Goal: Task Accomplishment & Management: Manage account settings

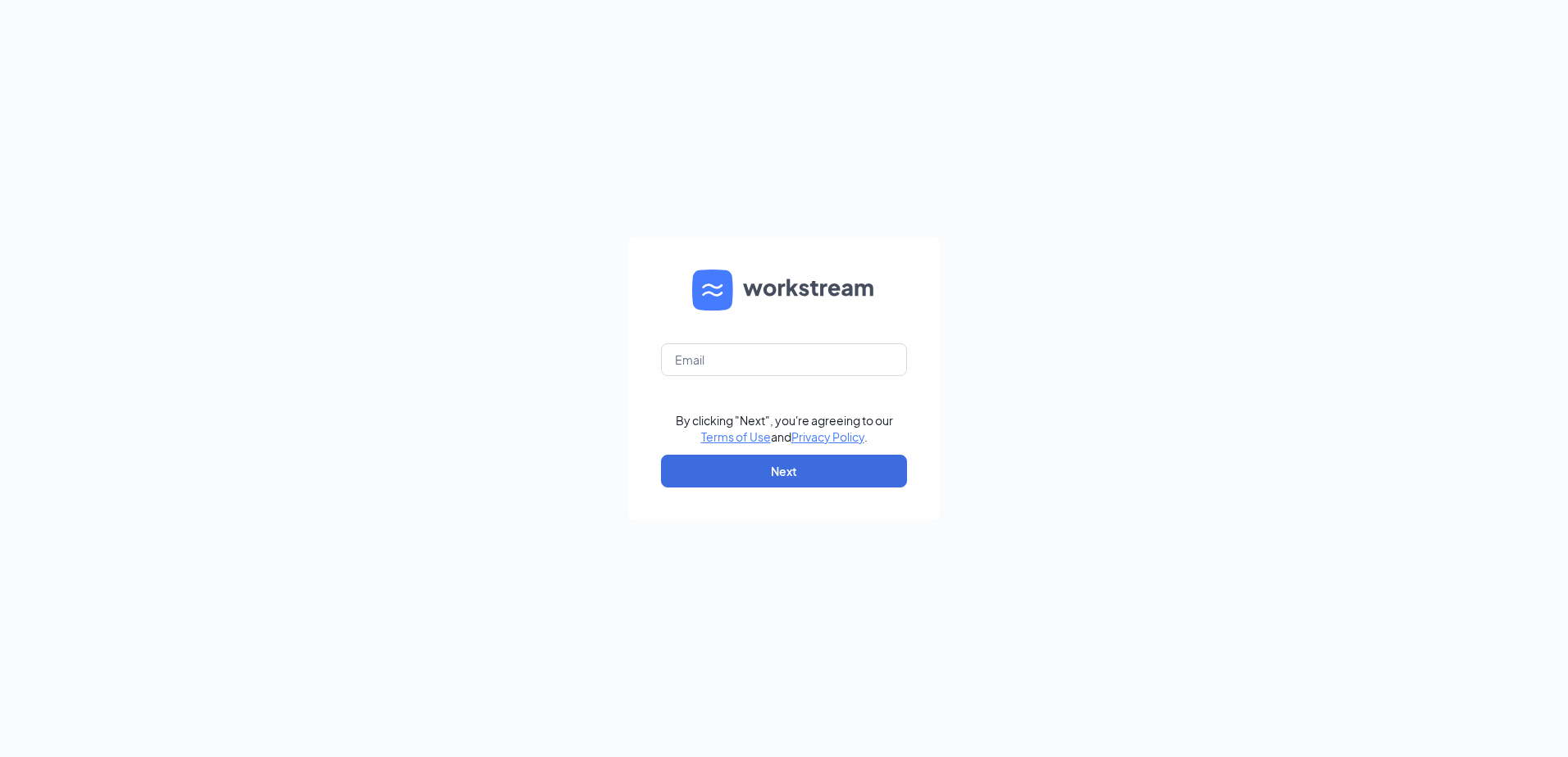
click at [992, 378] on div "By clicking "Next", you're agreeing to our Terms of Use and Privacy Policy . Ne…" at bounding box center [784, 378] width 1568 height 757
click at [830, 340] on form "By clicking "Next", you're agreeing to our Terms of Use and Privacy Policy . Ne…" at bounding box center [783, 378] width 311 height 283
click at [826, 354] on input "text" at bounding box center [784, 360] width 246 height 33
drag, startPoint x: 956, startPoint y: 318, endPoint x: 956, endPoint y: 329, distance: 11.0
click at [956, 329] on div "Email field is required By clicking "Next", you're agreeing to our Terms of Use…" at bounding box center [784, 378] width 1568 height 757
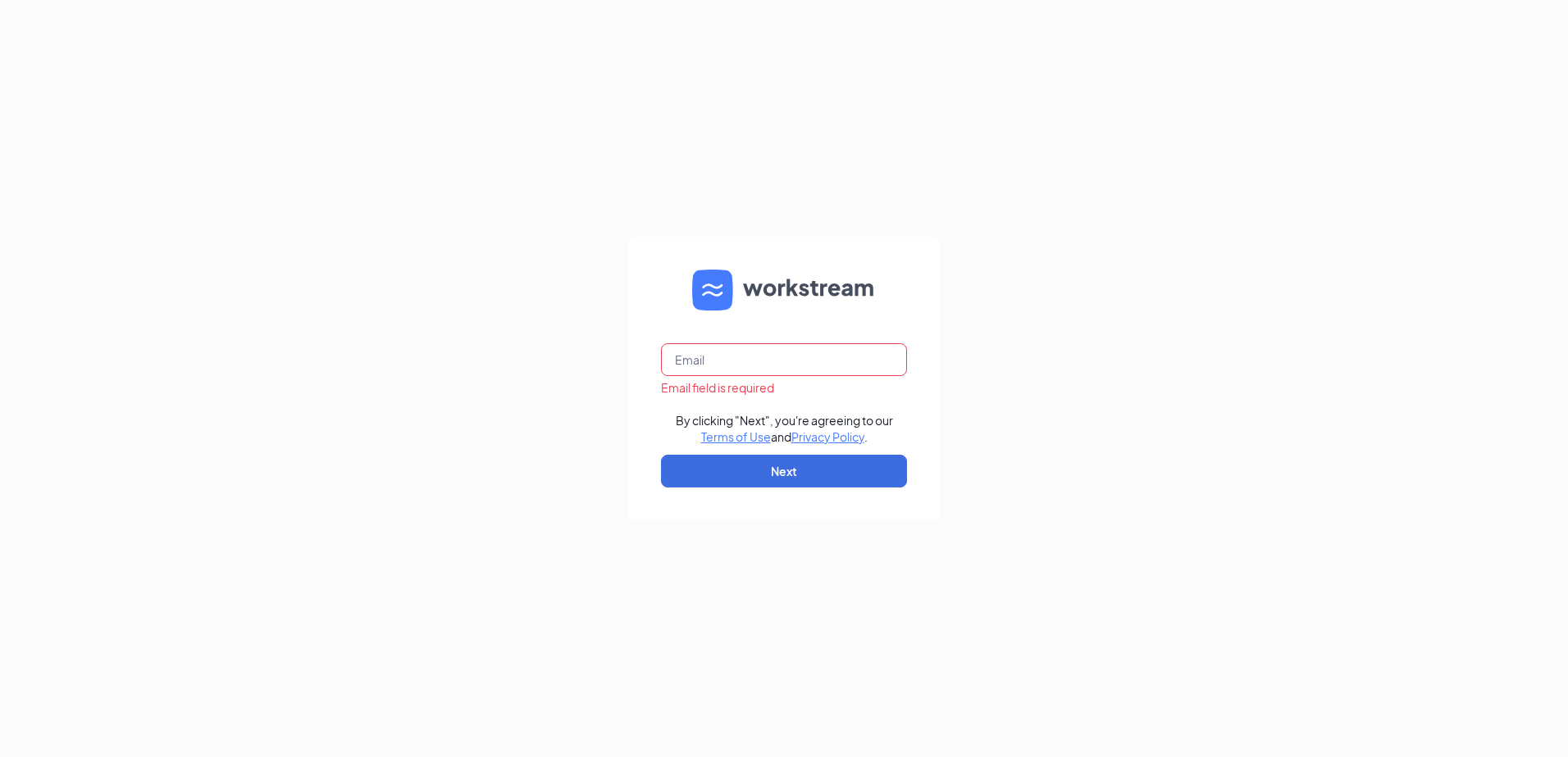
click at [768, 359] on input "text" at bounding box center [784, 360] width 246 height 33
type input "culverslari@gmail.com"
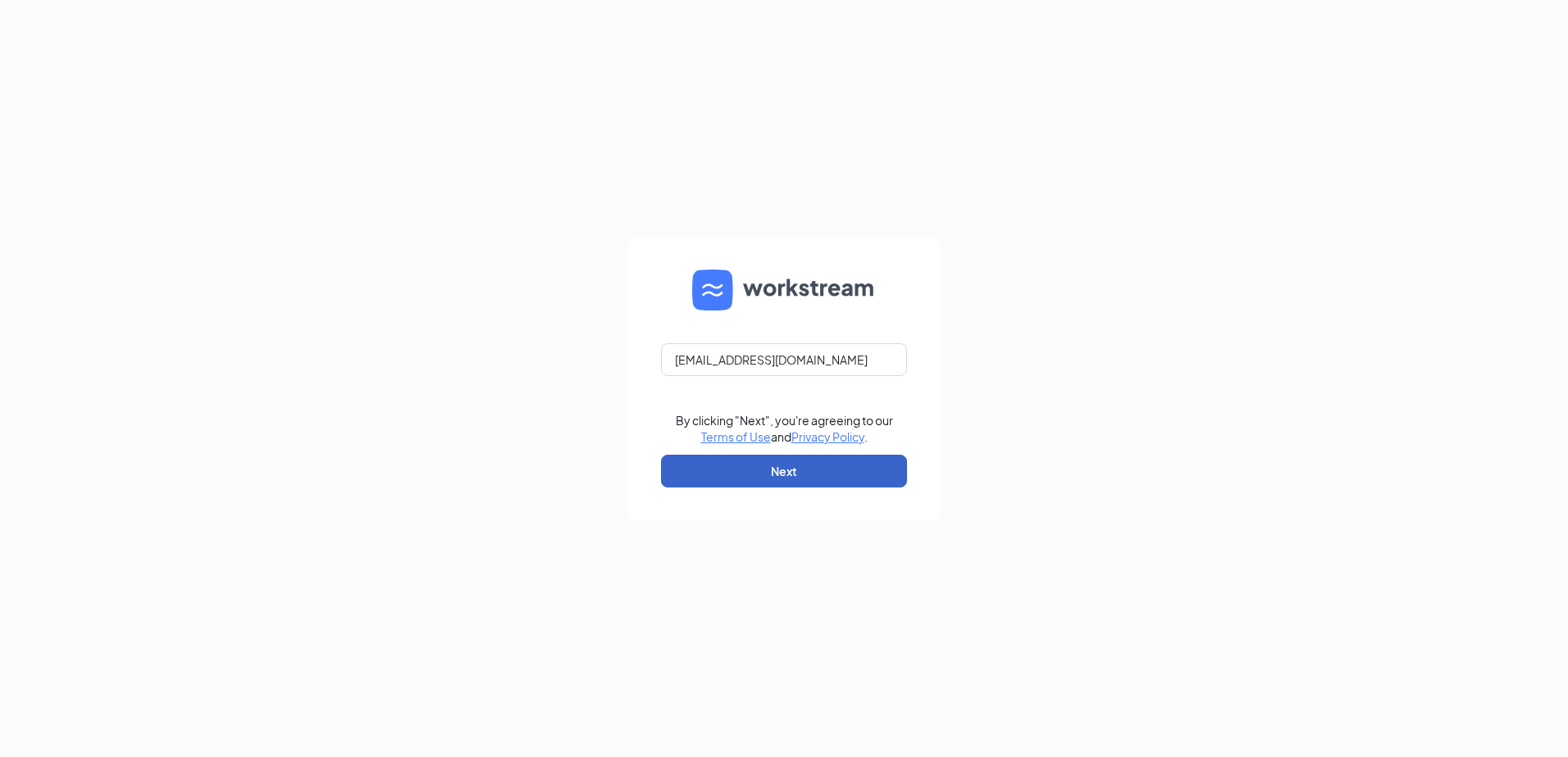
click at [841, 456] on button "Next" at bounding box center [784, 472] width 246 height 33
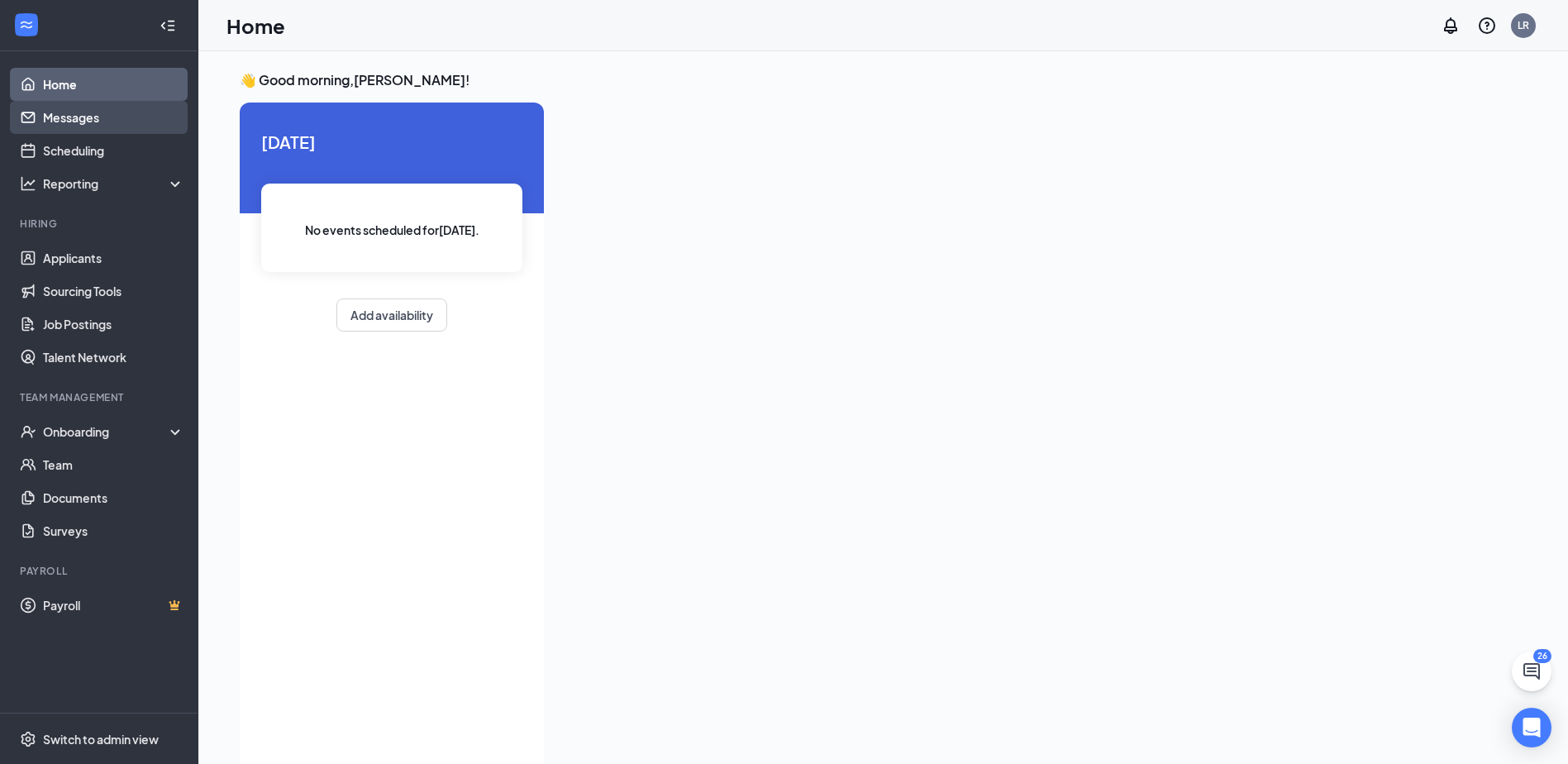
click at [94, 113] on link "Messages" at bounding box center [114, 117] width 142 height 34
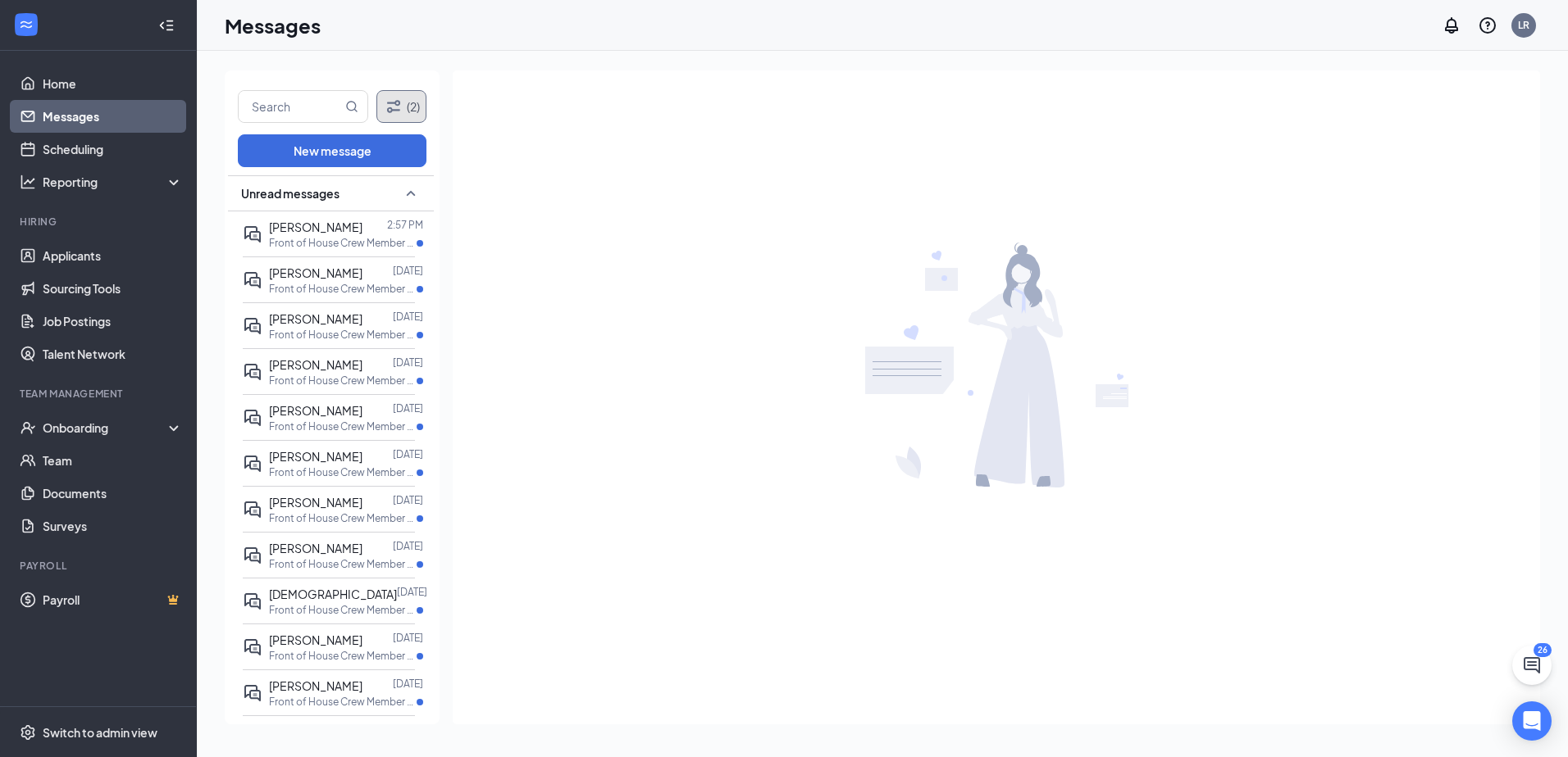
click at [399, 106] on icon "Filter" at bounding box center [393, 106] width 19 height 19
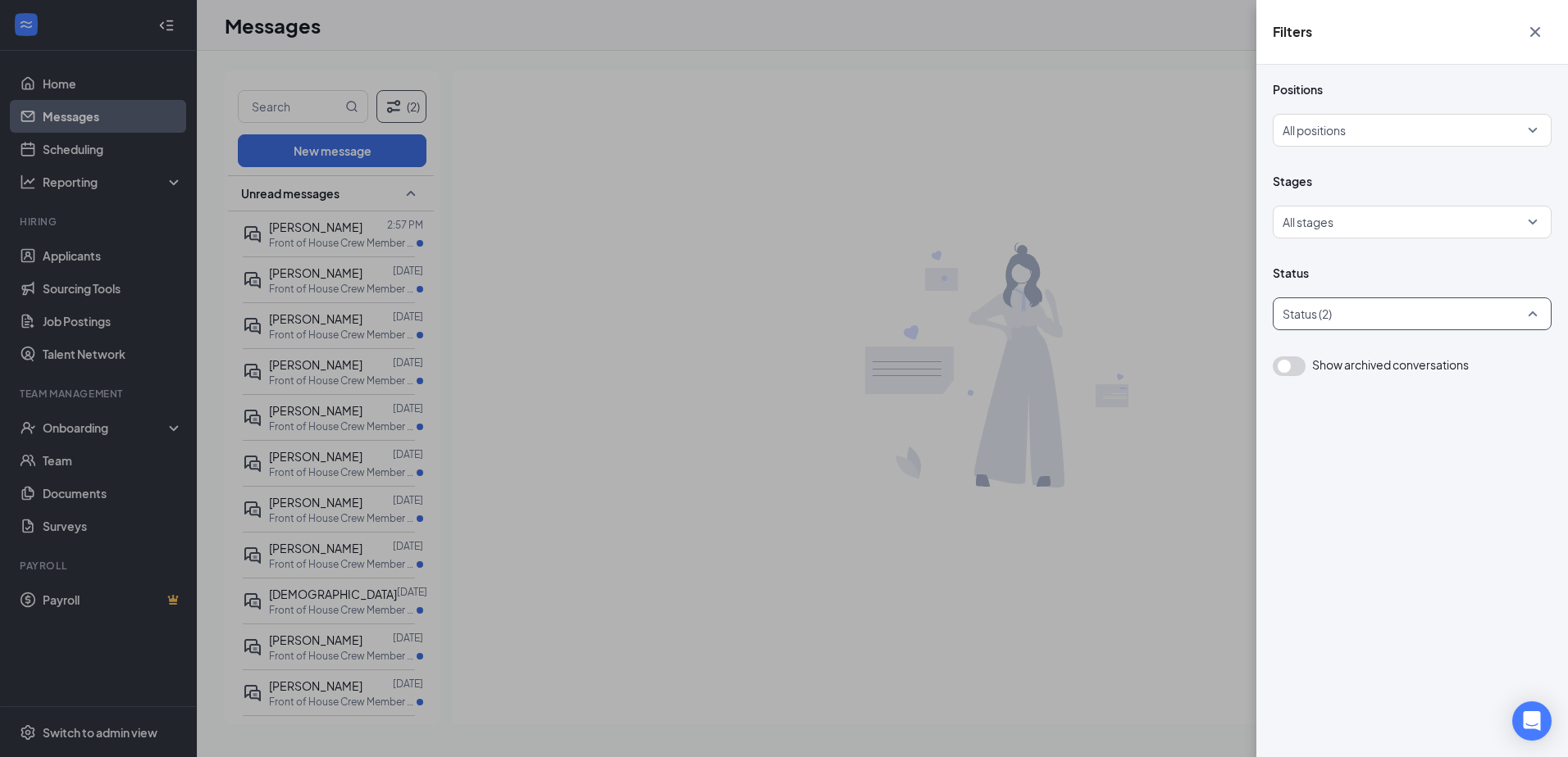
click at [1527, 311] on div at bounding box center [1403, 314] width 254 height 26
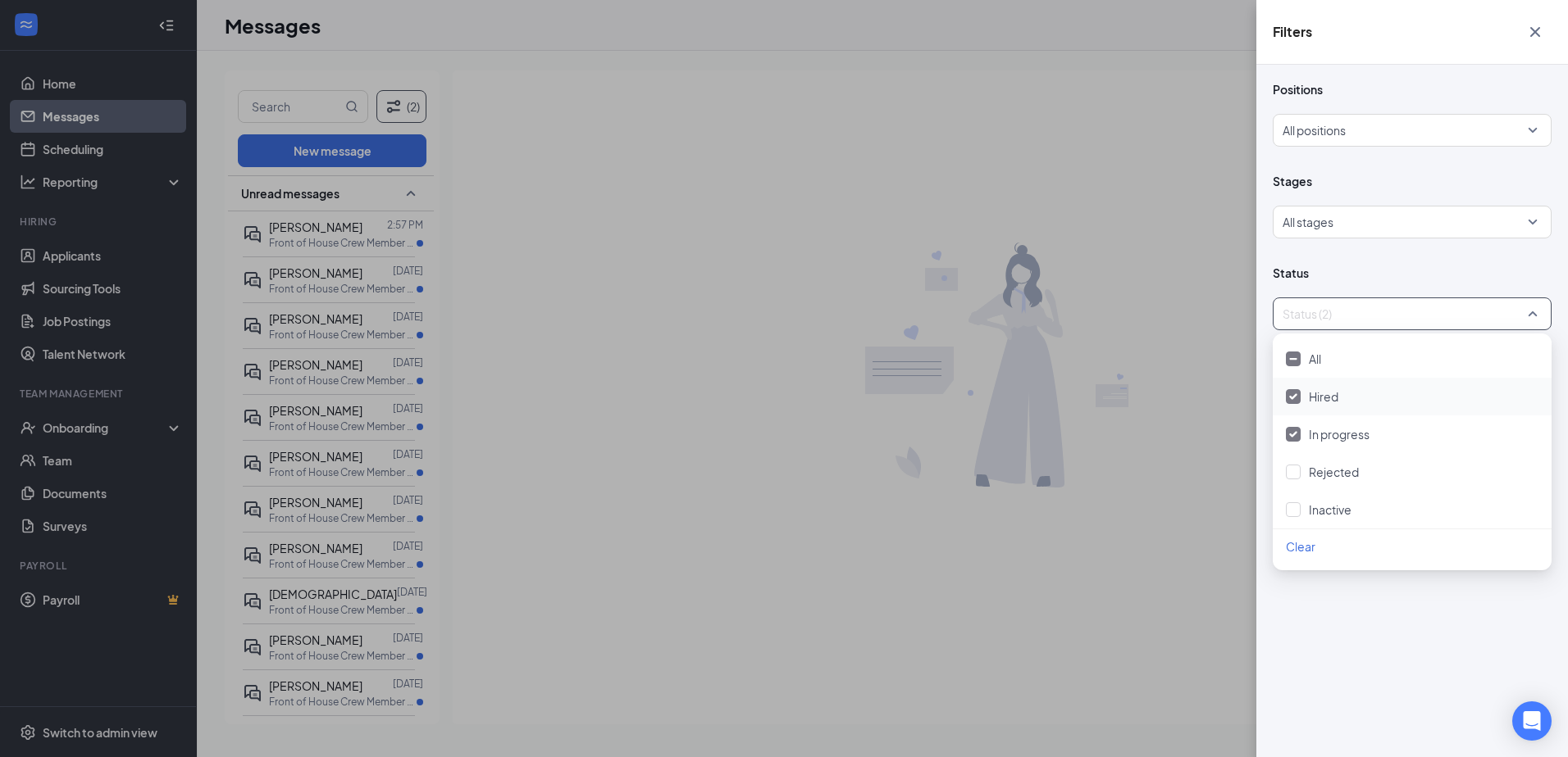
click at [1409, 388] on div "Hired" at bounding box center [1411, 397] width 252 height 18
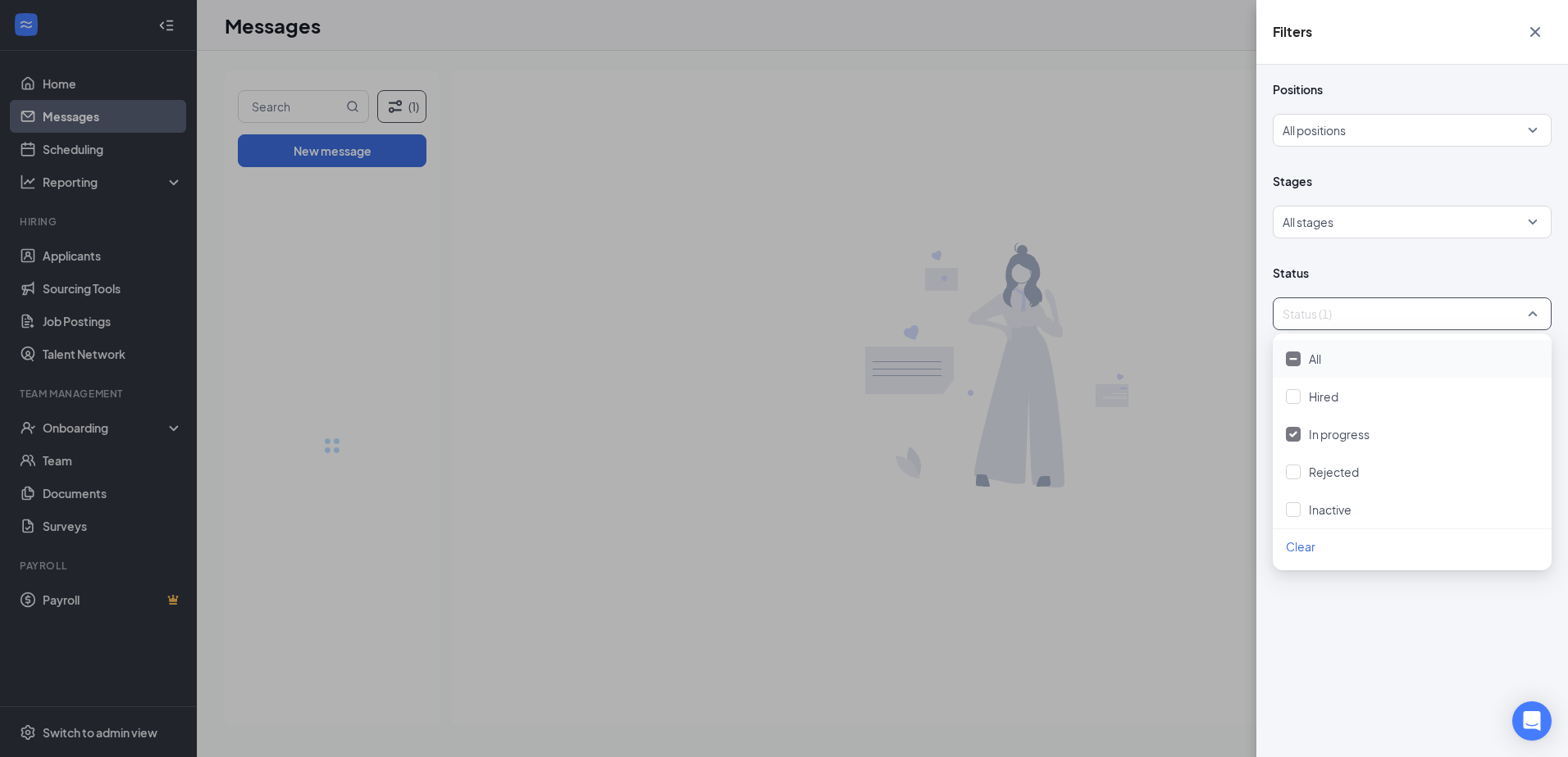
click at [985, 304] on div "Filters Positions All positions Stages All stages Status Status (1) Show archiv…" at bounding box center [784, 378] width 1568 height 757
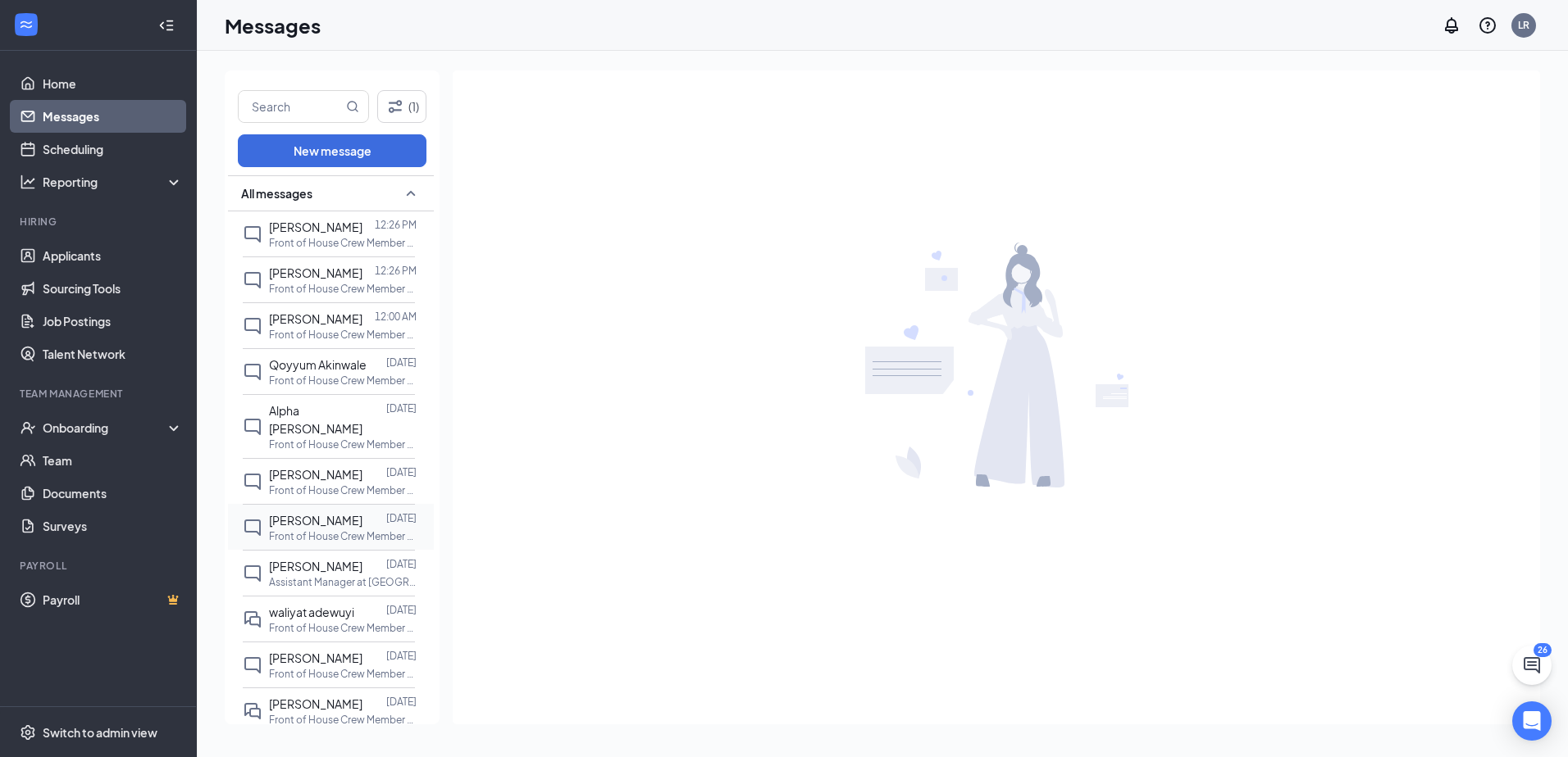
click at [360, 530] on p "Front of House Crew Member at Avon" at bounding box center [343, 536] width 148 height 14
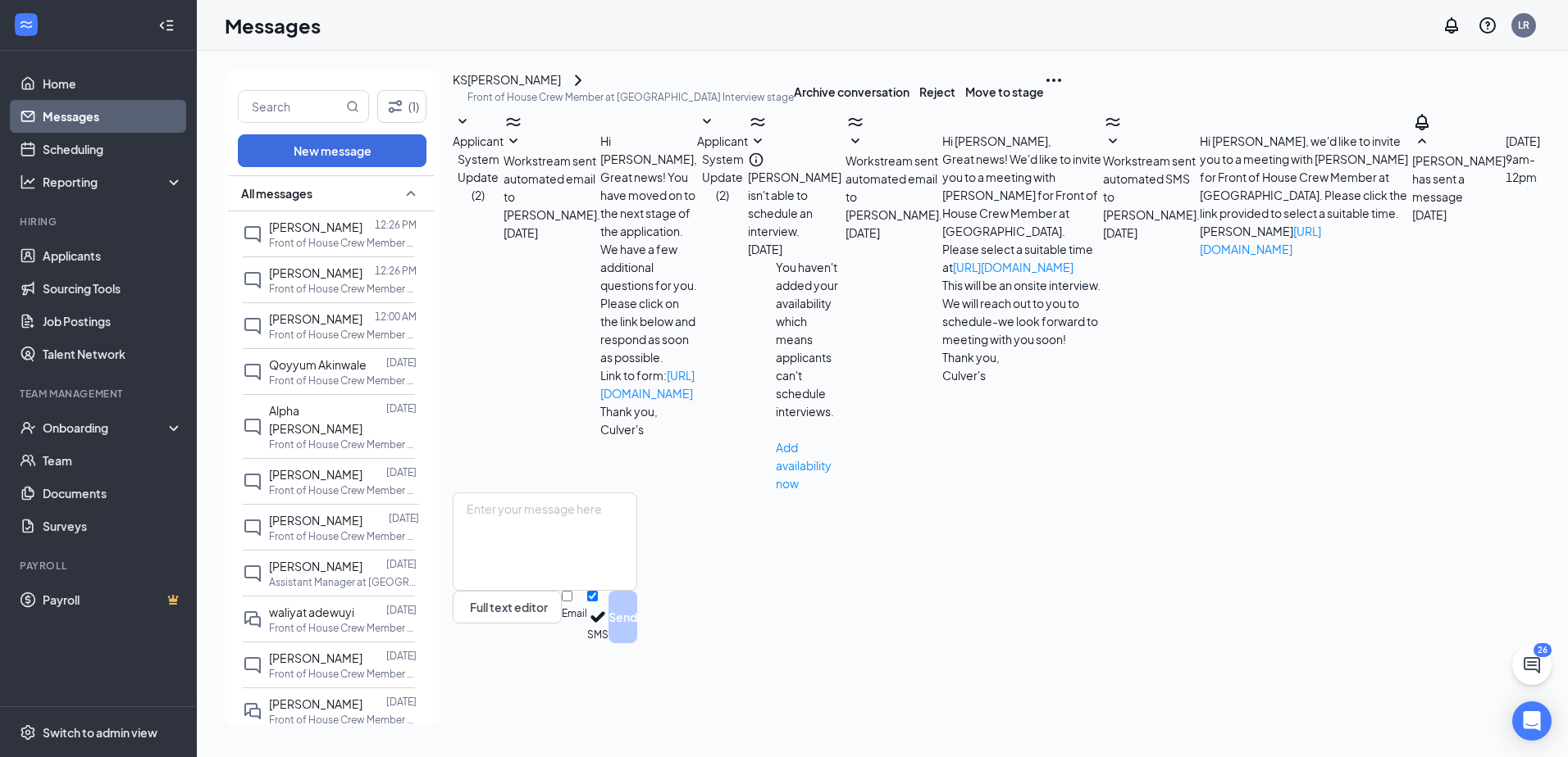
scroll to position [16, 0]
click at [582, 85] on icon "ChevronRight" at bounding box center [577, 80] width 6 height 11
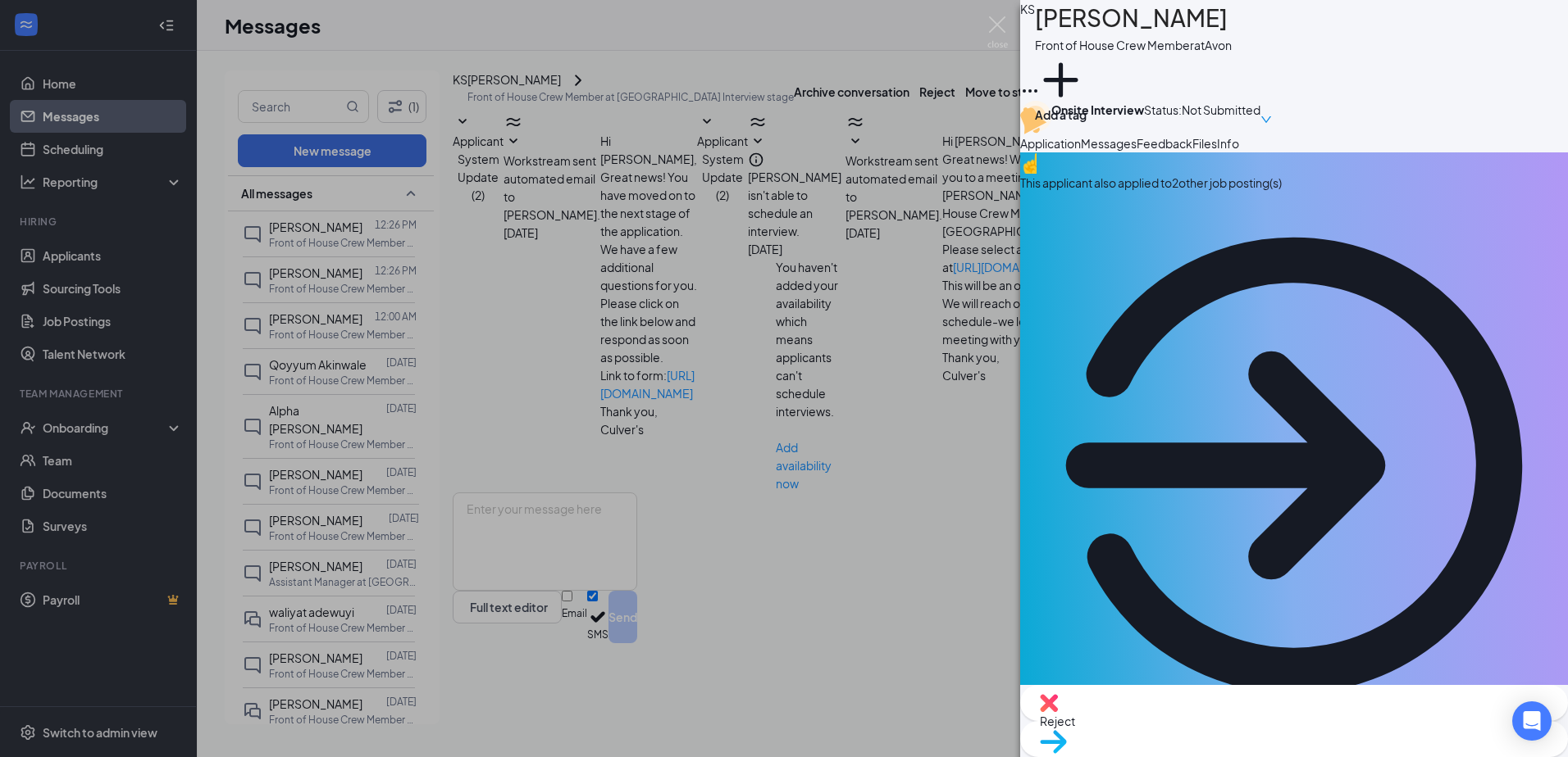
click at [634, 358] on div "KS Khayman Smith Front of House Crew Member at Avon Add a tag Onsite Interview …" at bounding box center [784, 378] width 1568 height 757
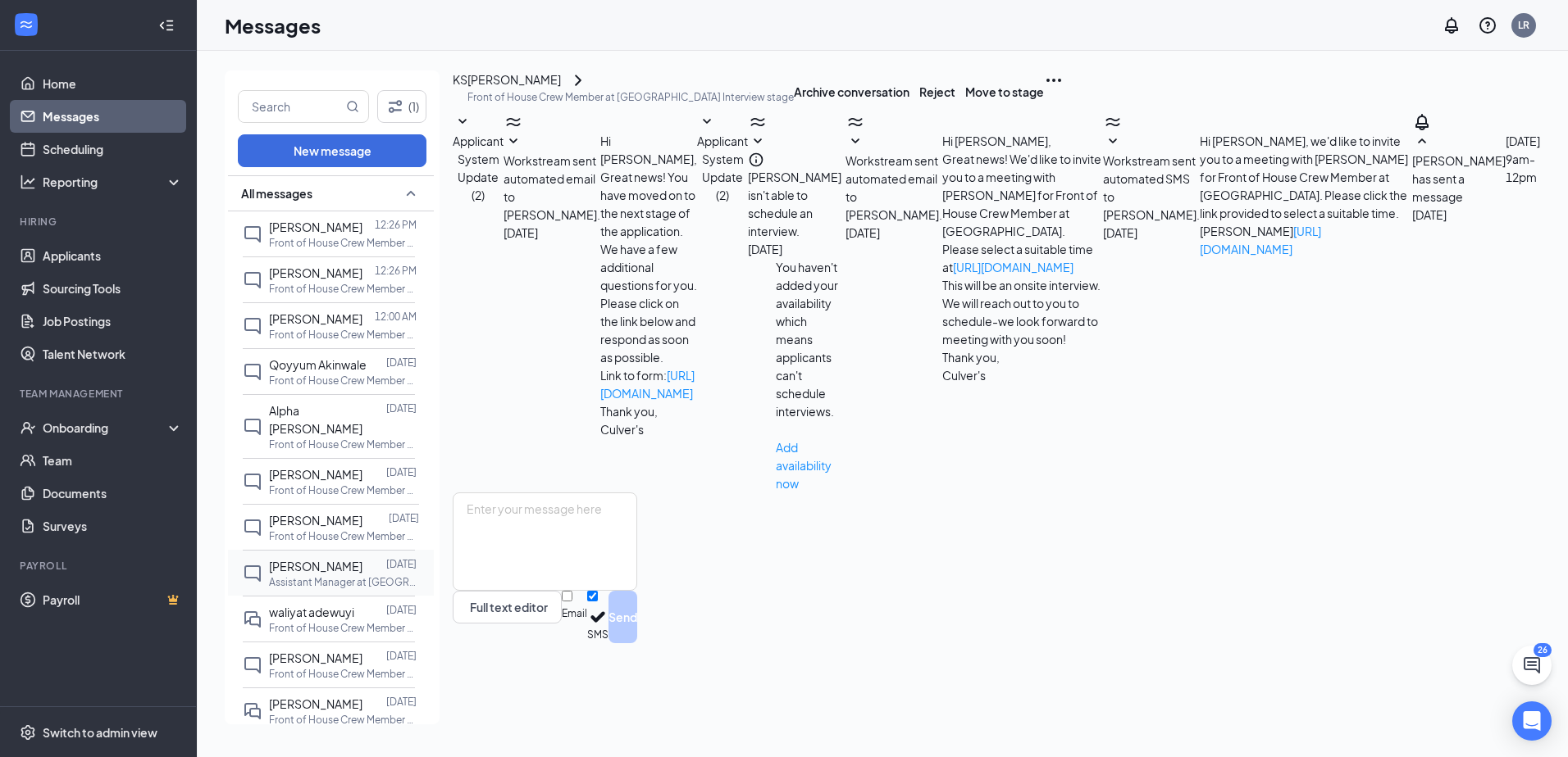
click at [363, 558] on div at bounding box center [374, 567] width 24 height 18
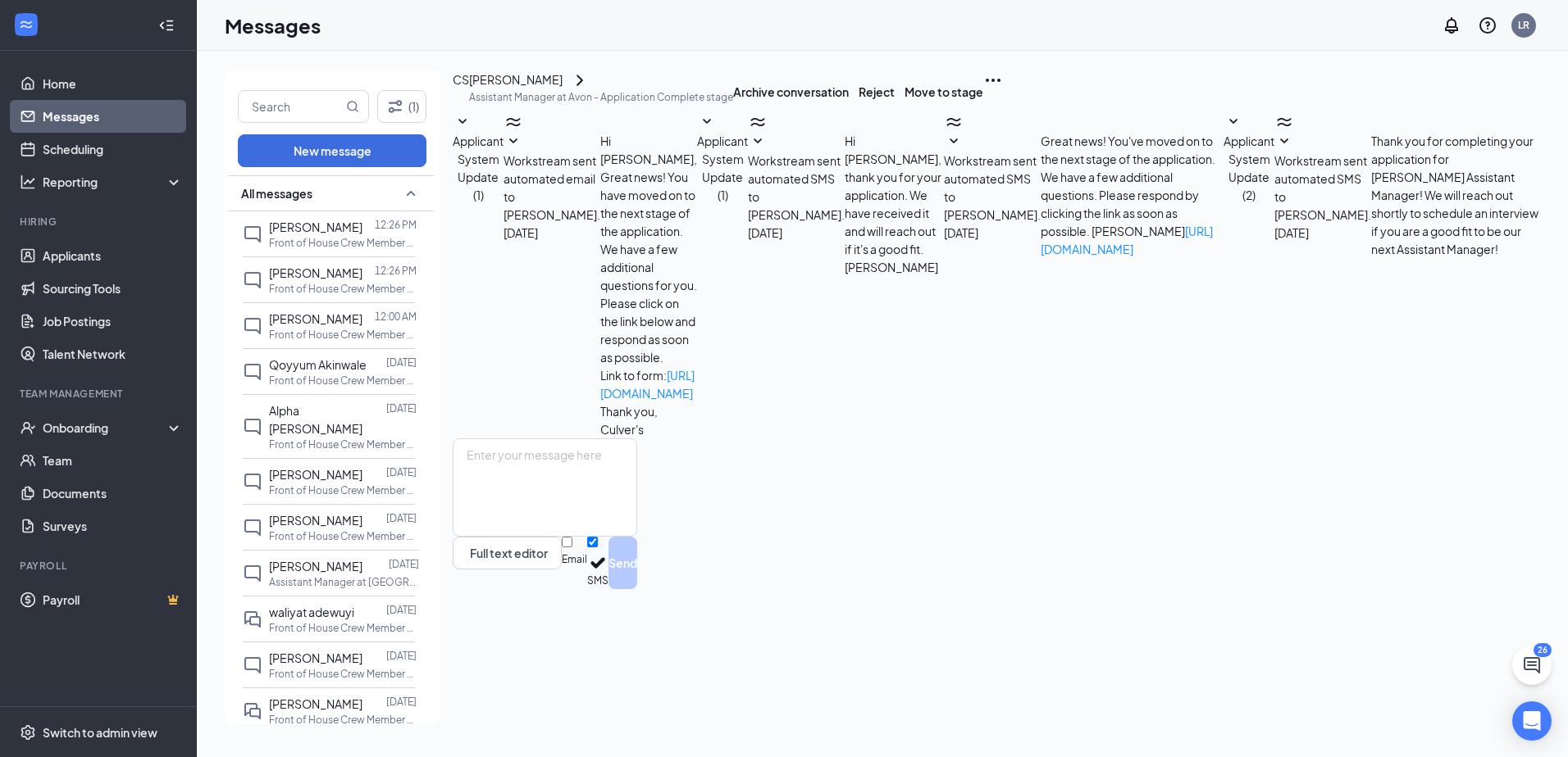
click at [589, 90] on icon "ChevronRight" at bounding box center [579, 79] width 19 height 19
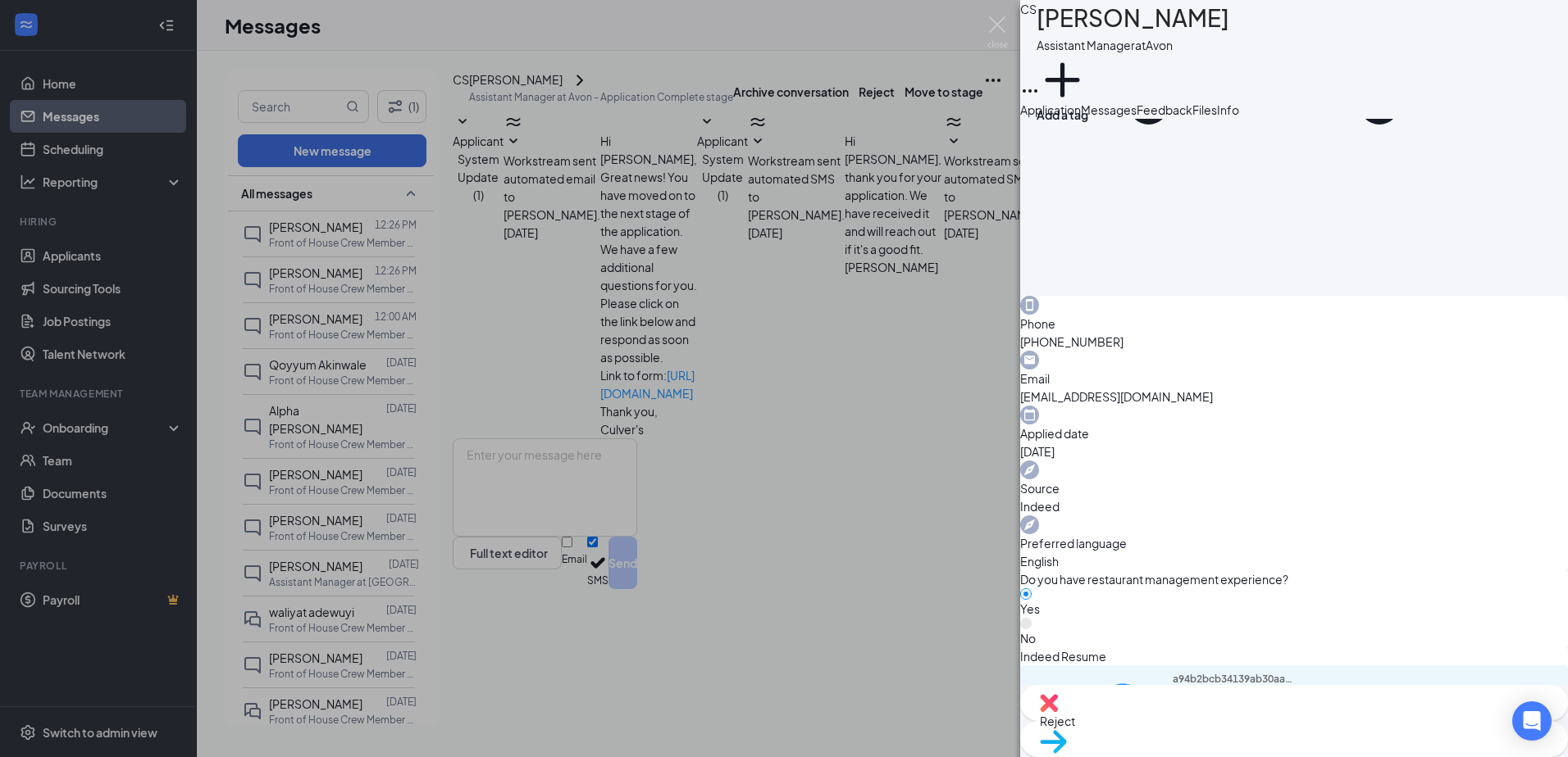
scroll to position [312, 0]
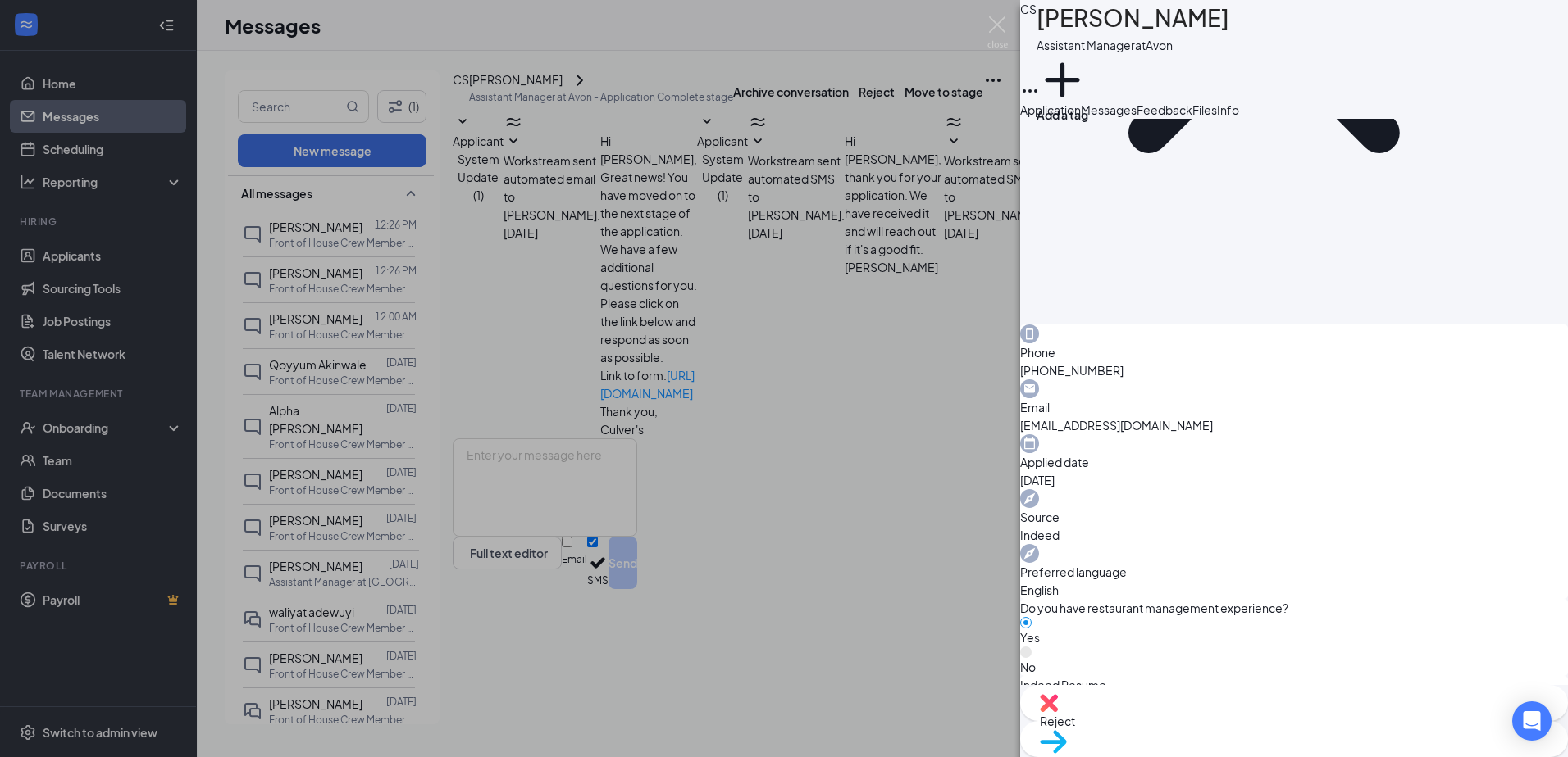
click at [1220, 725] on span "Reject" at bounding box center [1294, 722] width 508 height 18
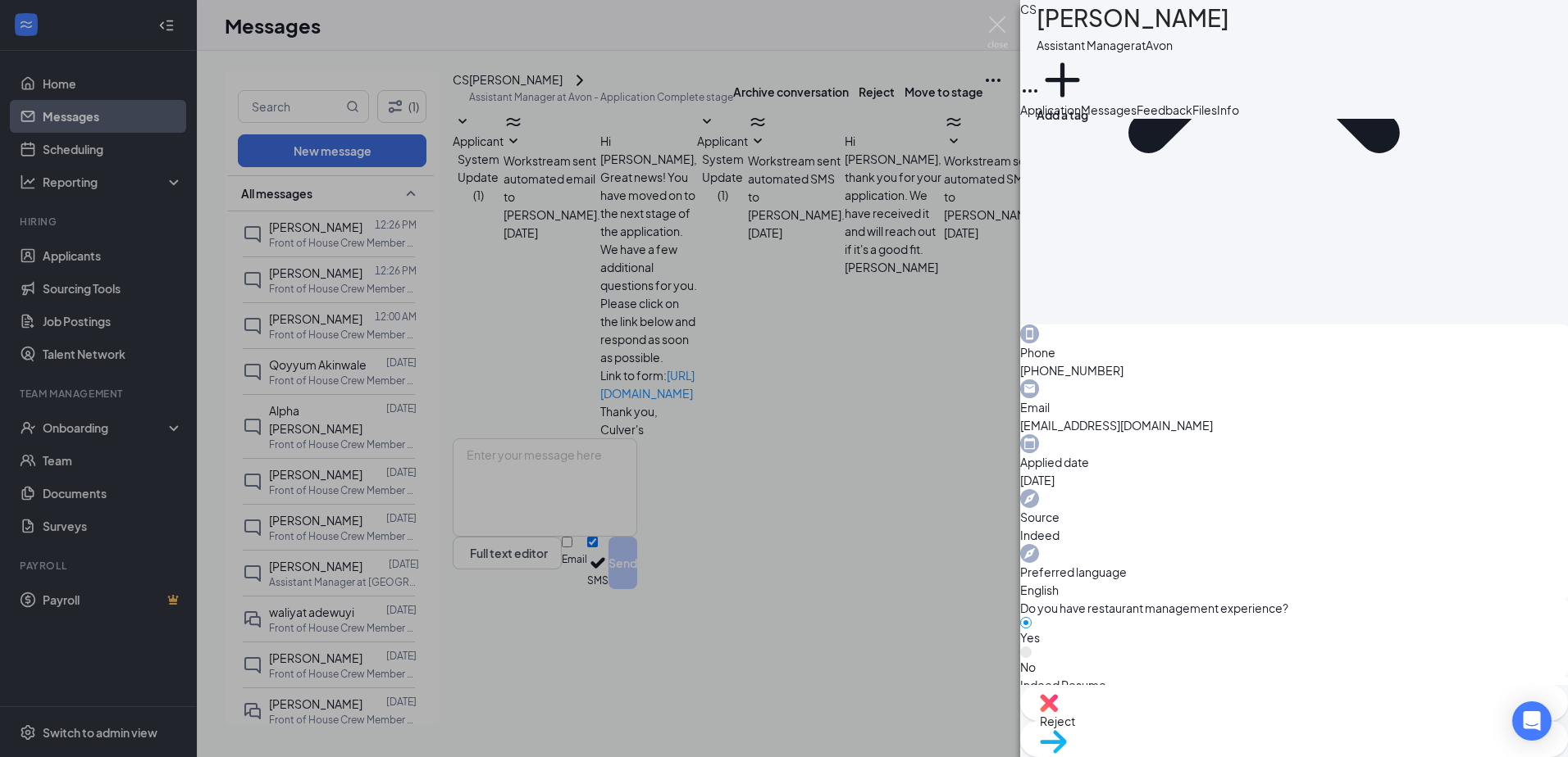
drag, startPoint x: 1011, startPoint y: 605, endPoint x: 998, endPoint y: 602, distance: 13.3
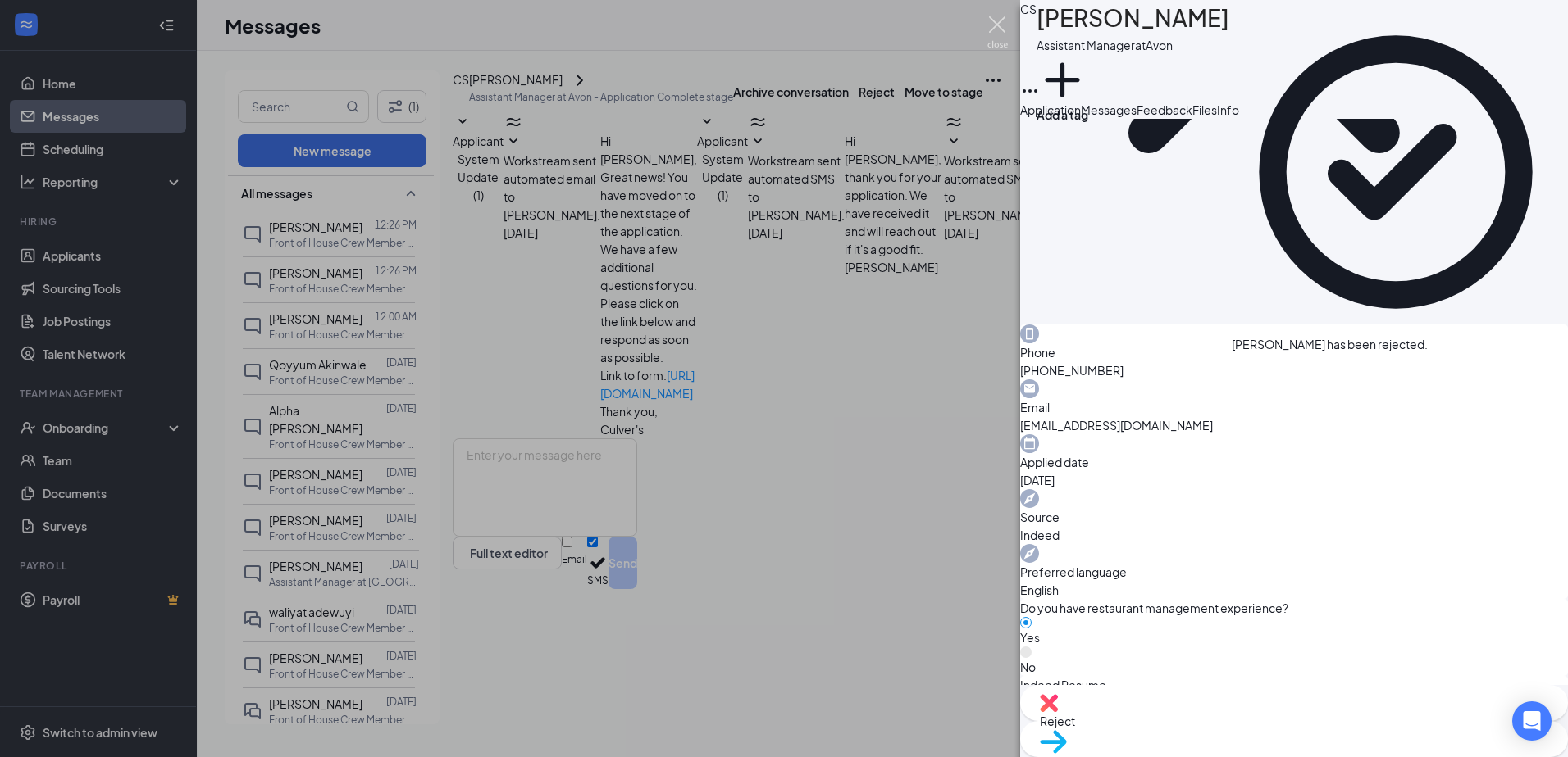
click at [995, 30] on img at bounding box center [997, 32] width 20 height 32
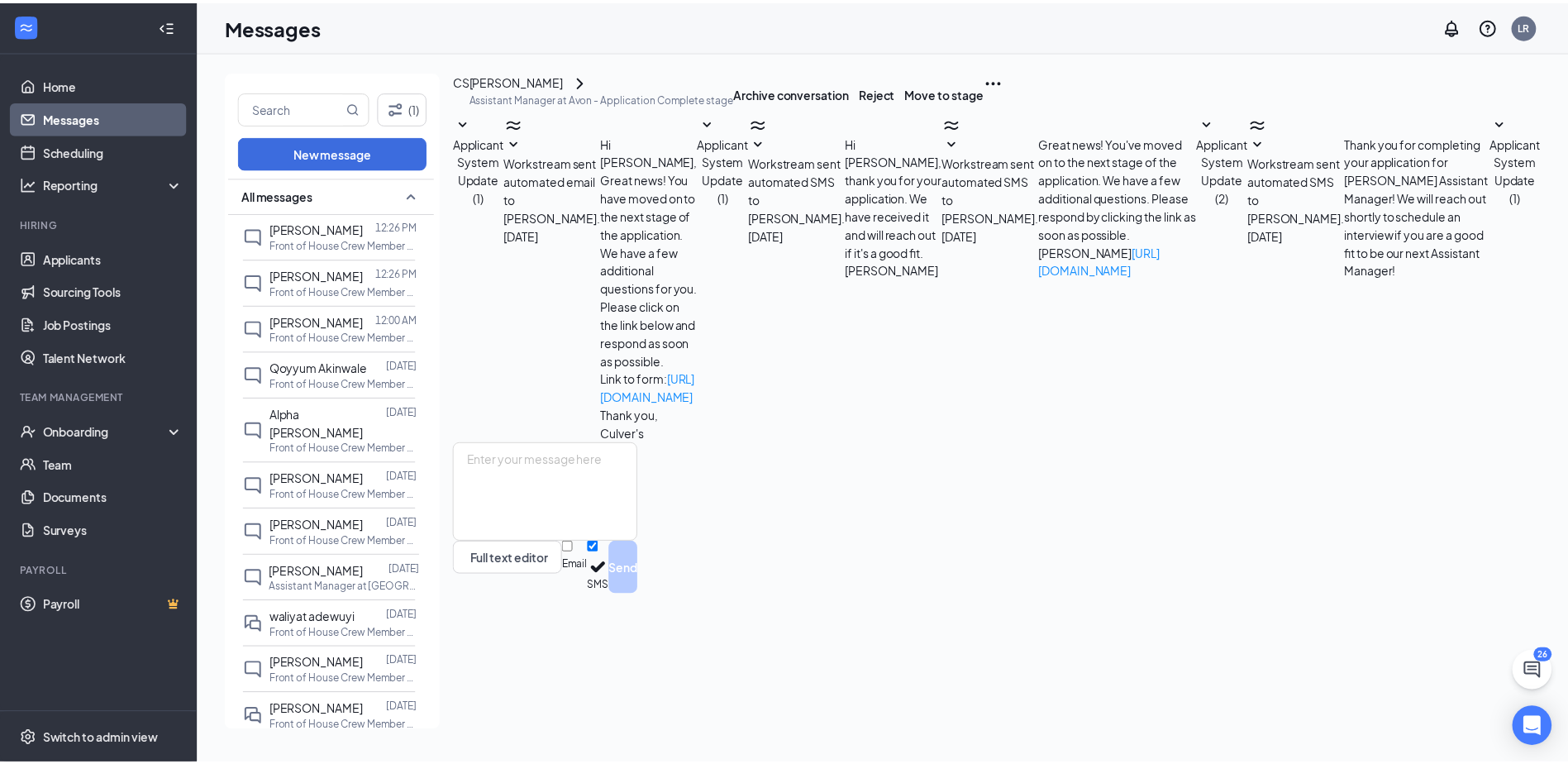
scroll to position [22, 0]
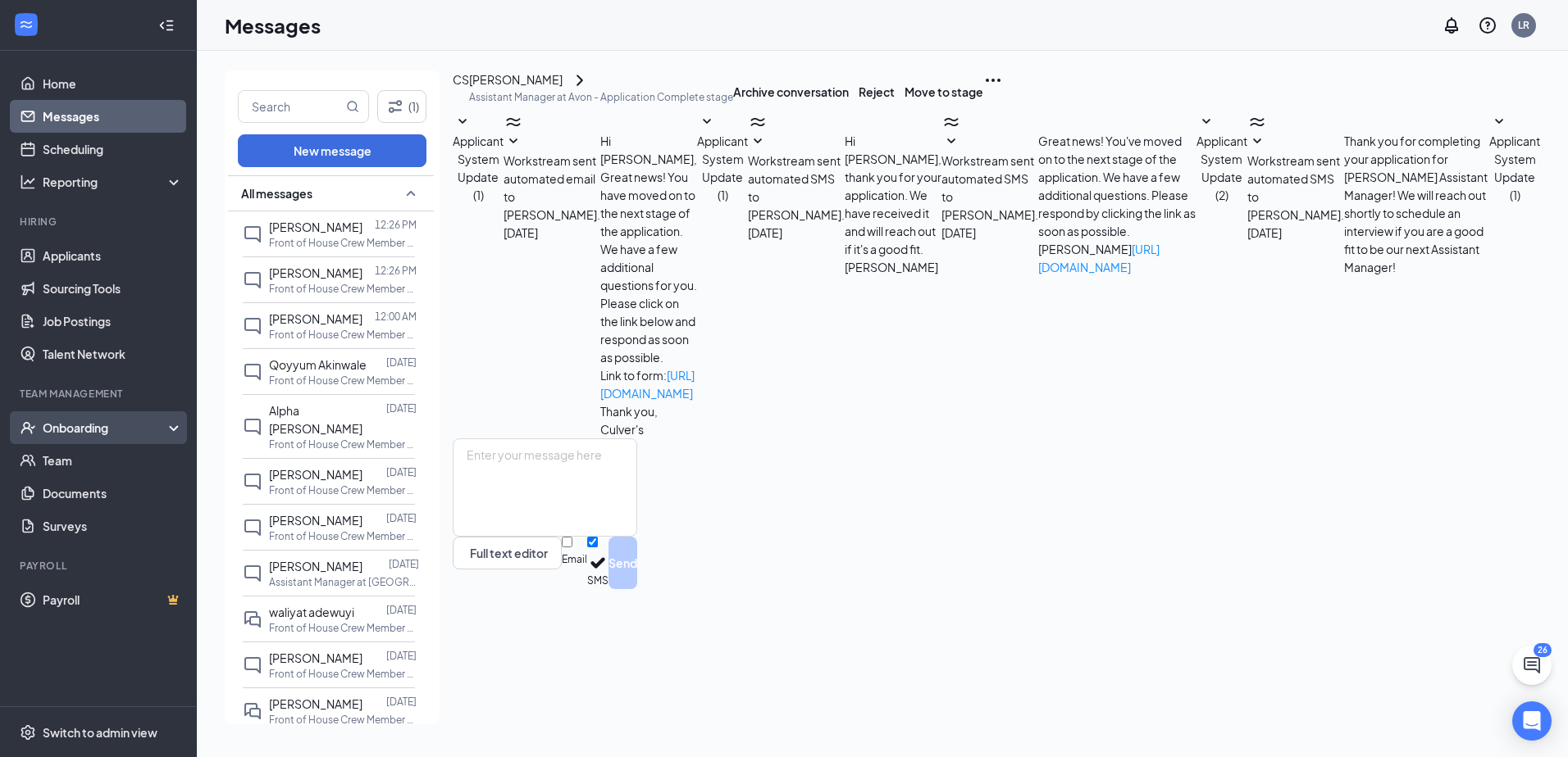
click at [77, 424] on div "Onboarding" at bounding box center [105, 428] width 127 height 17
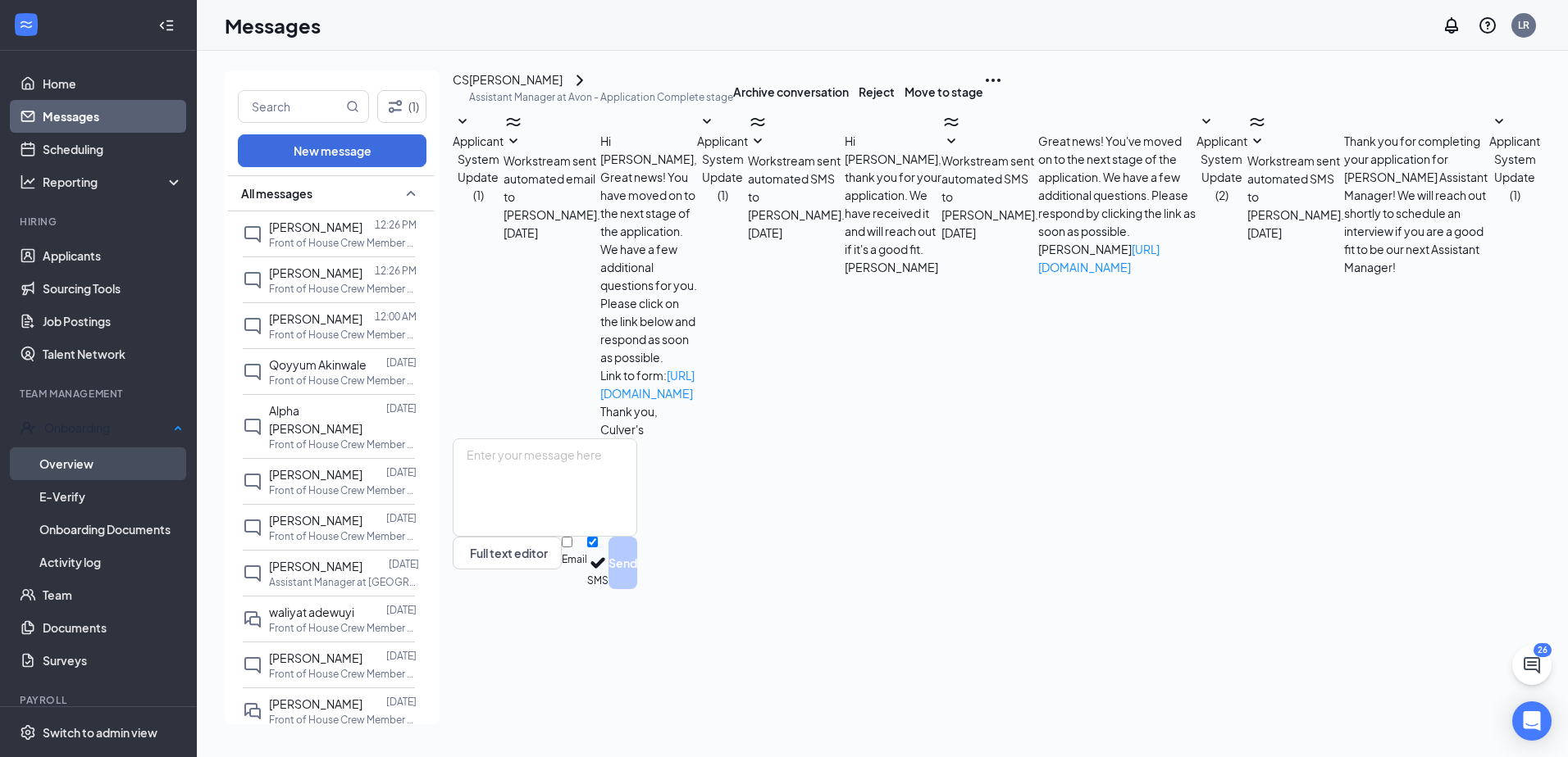
click at [124, 472] on link "Overview" at bounding box center [111, 464] width 143 height 33
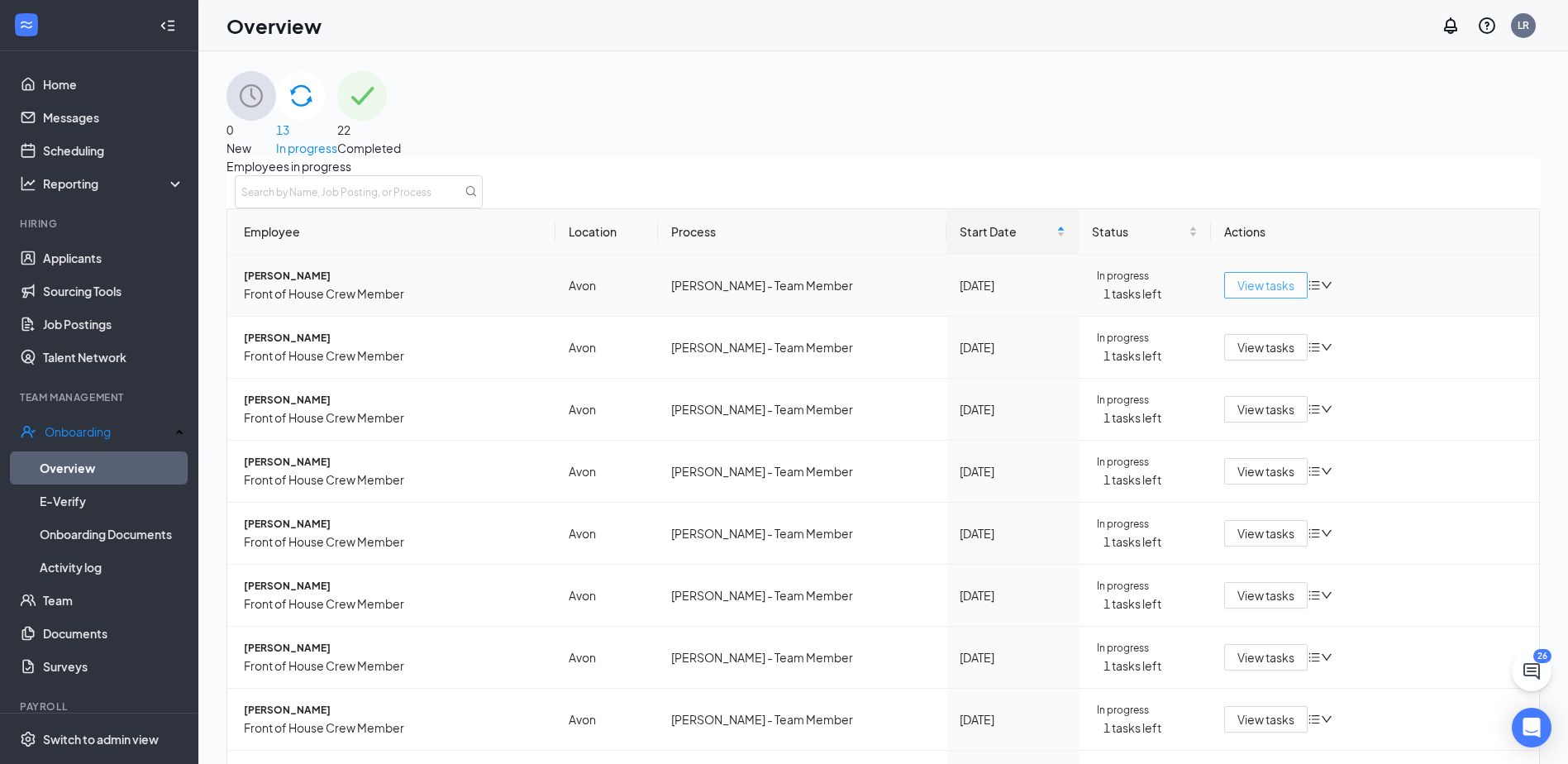
click at [1237, 294] on span "View tasks" at bounding box center [1265, 286] width 57 height 19
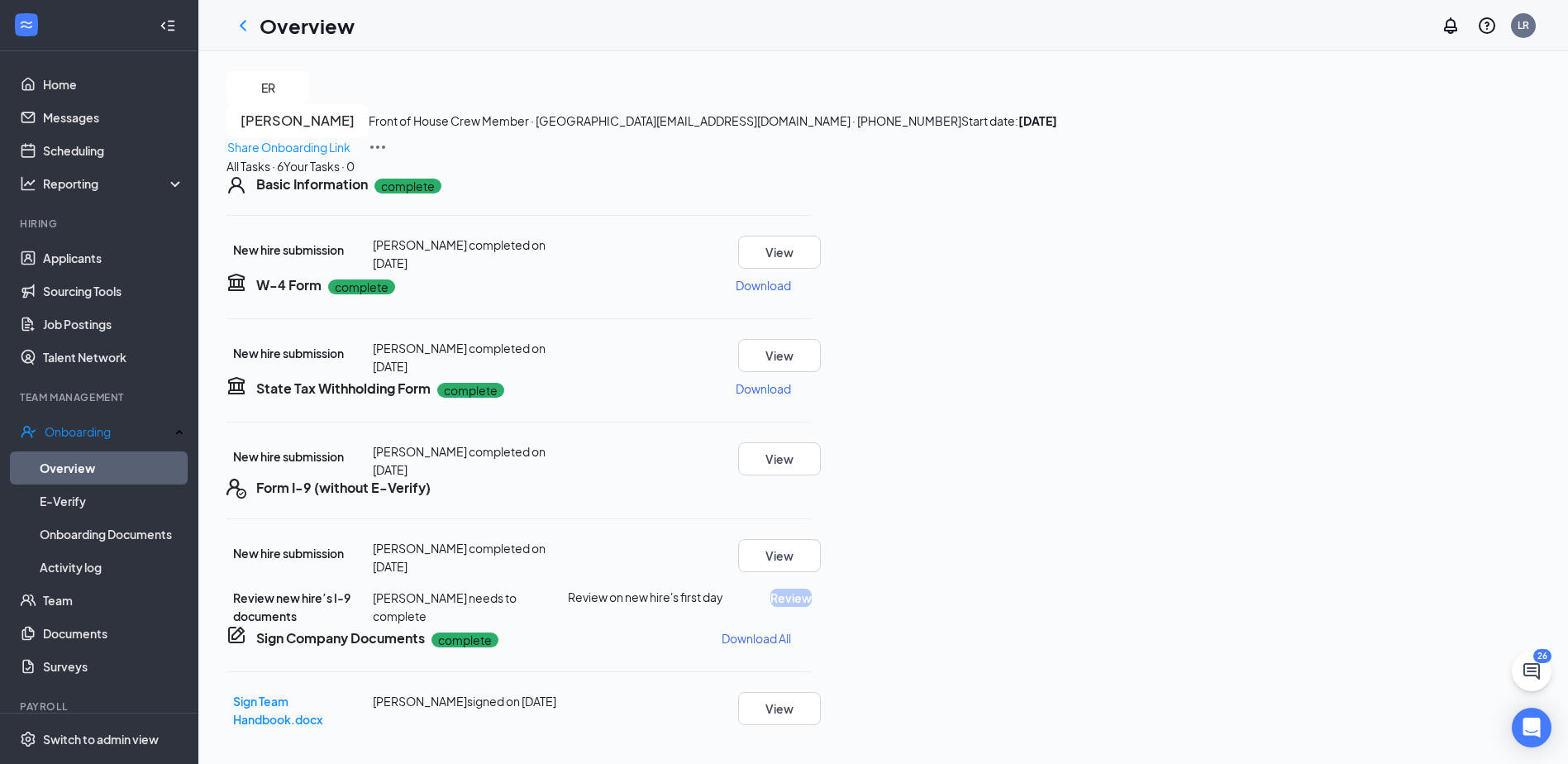
scroll to position [230, 0]
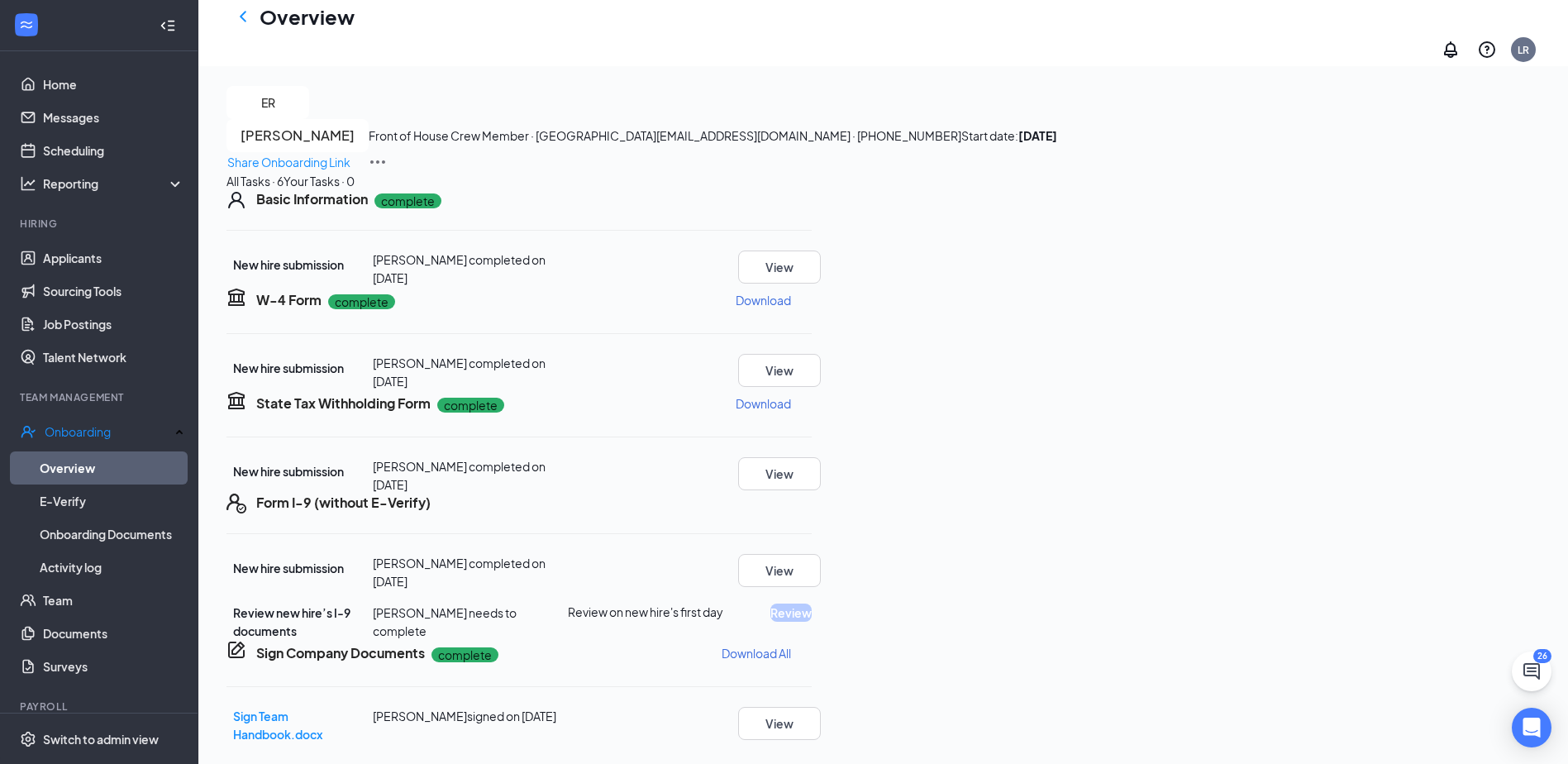
click at [812, 525] on div "Form I-9 (without E-Verify) New hire submission Emma E Roland completed on Oct …" at bounding box center [519, 566] width 586 height 146
click at [821, 554] on button "View" at bounding box center [779, 571] width 83 height 34
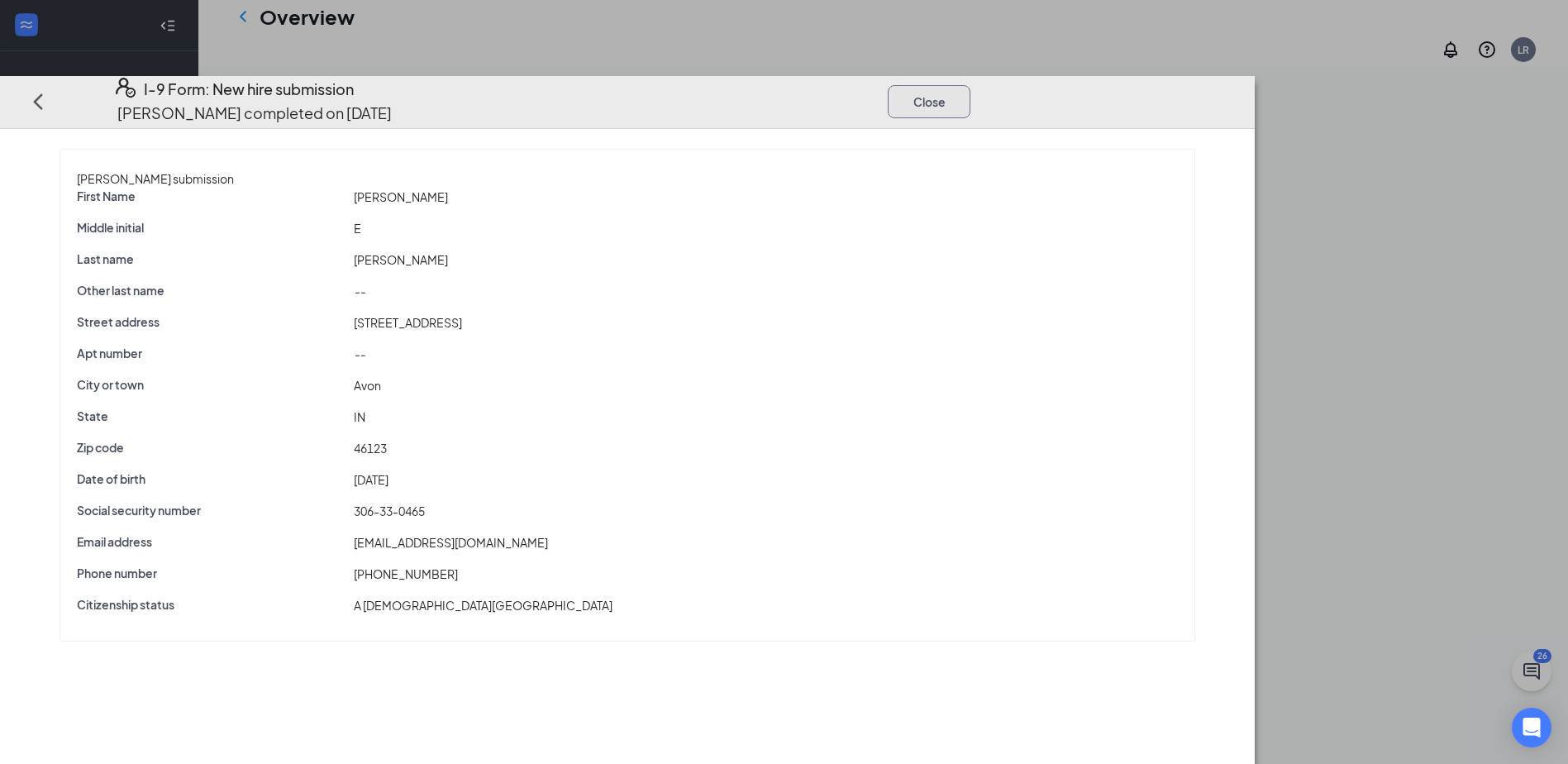
click at [970, 85] on button "Close" at bounding box center [929, 102] width 83 height 34
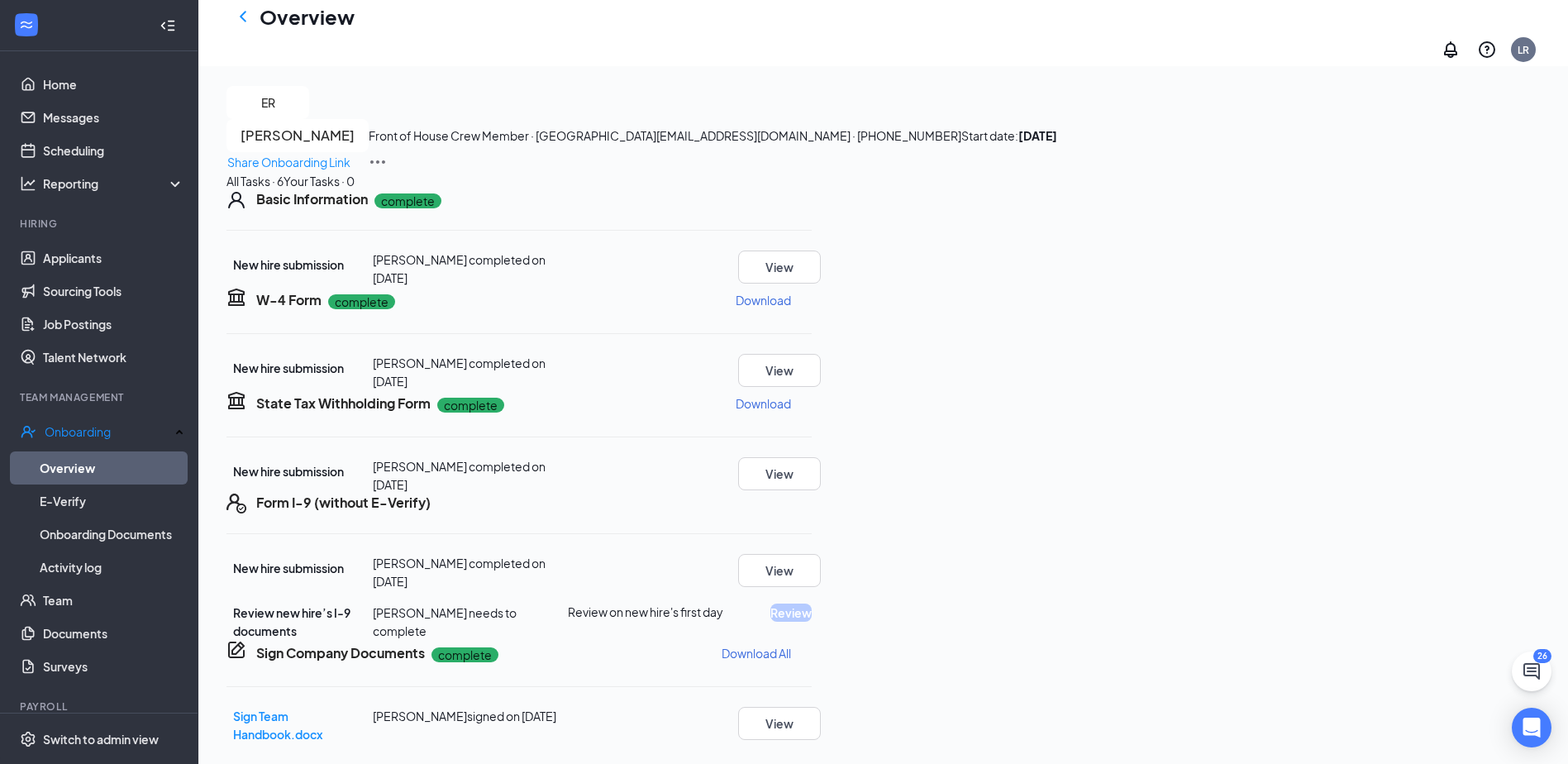
click at [812, 503] on icon "Ellipses" at bounding box center [812, 503] width 0 height 0
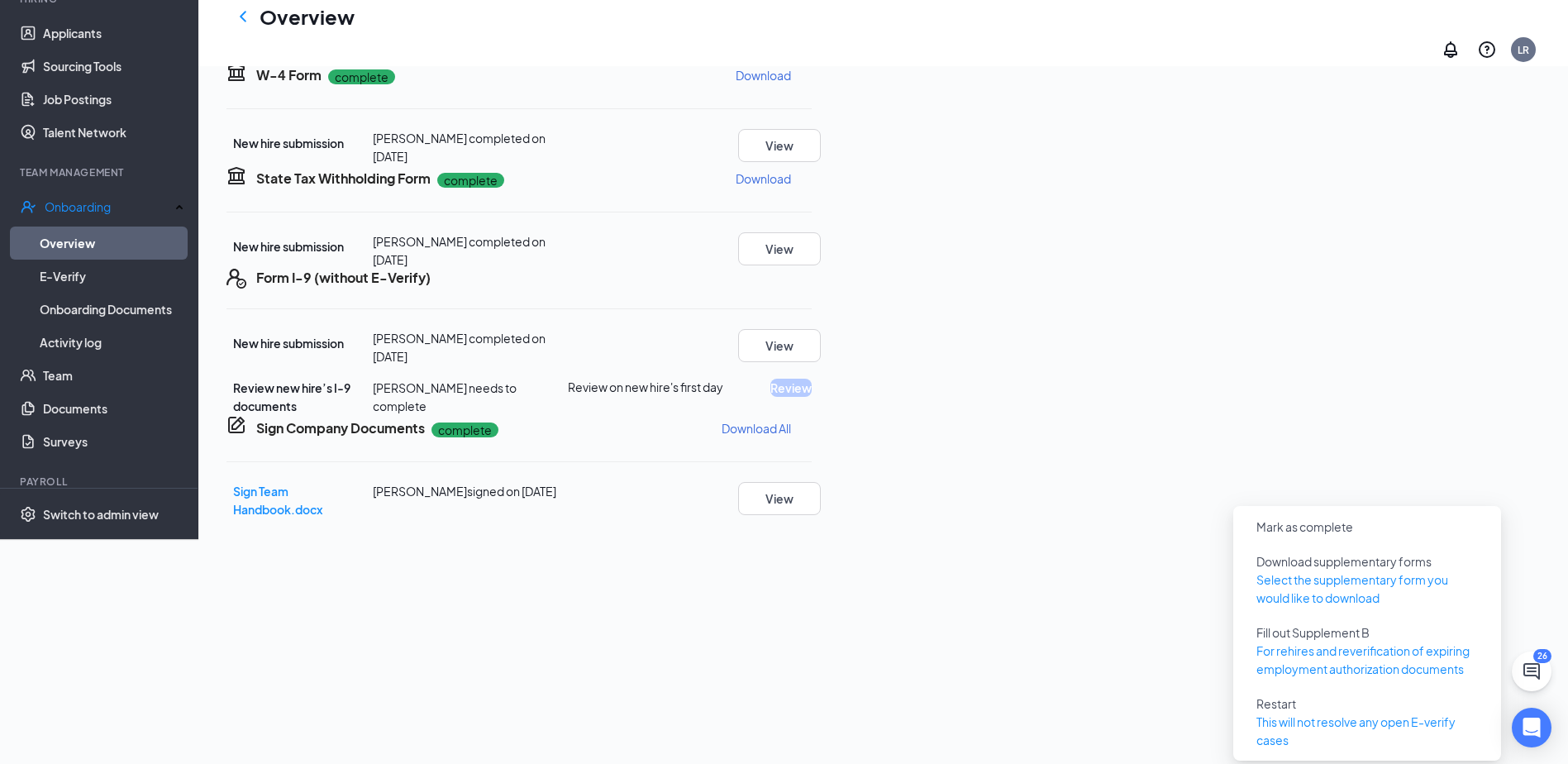
click at [812, 269] on div "State Tax Withholding Form complete Download New hire submission Emma E Roland …" at bounding box center [519, 217] width 586 height 103
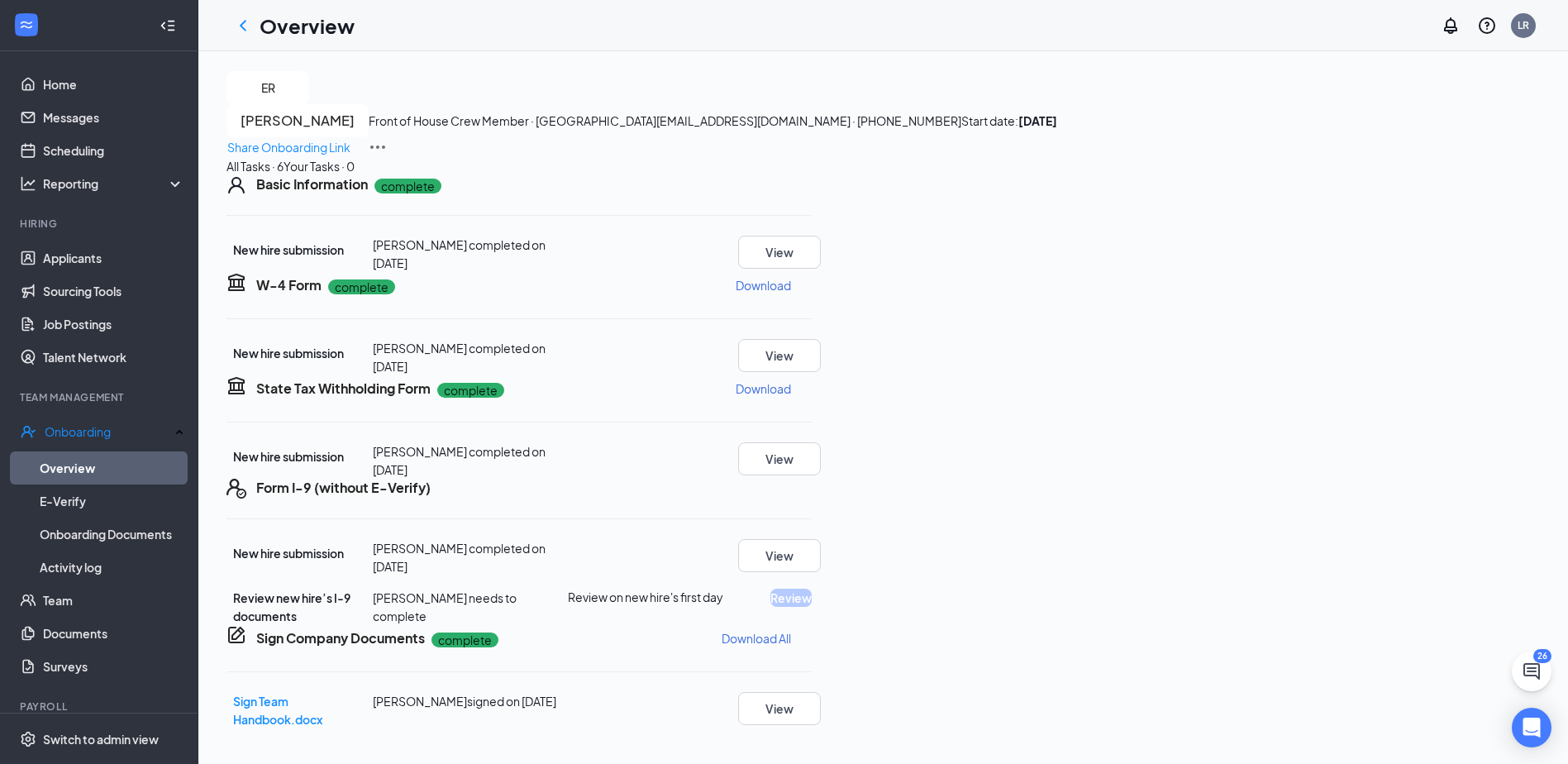
scroll to position [0, 0]
click at [250, 29] on icon "ChevronLeft" at bounding box center [242, 25] width 20 height 20
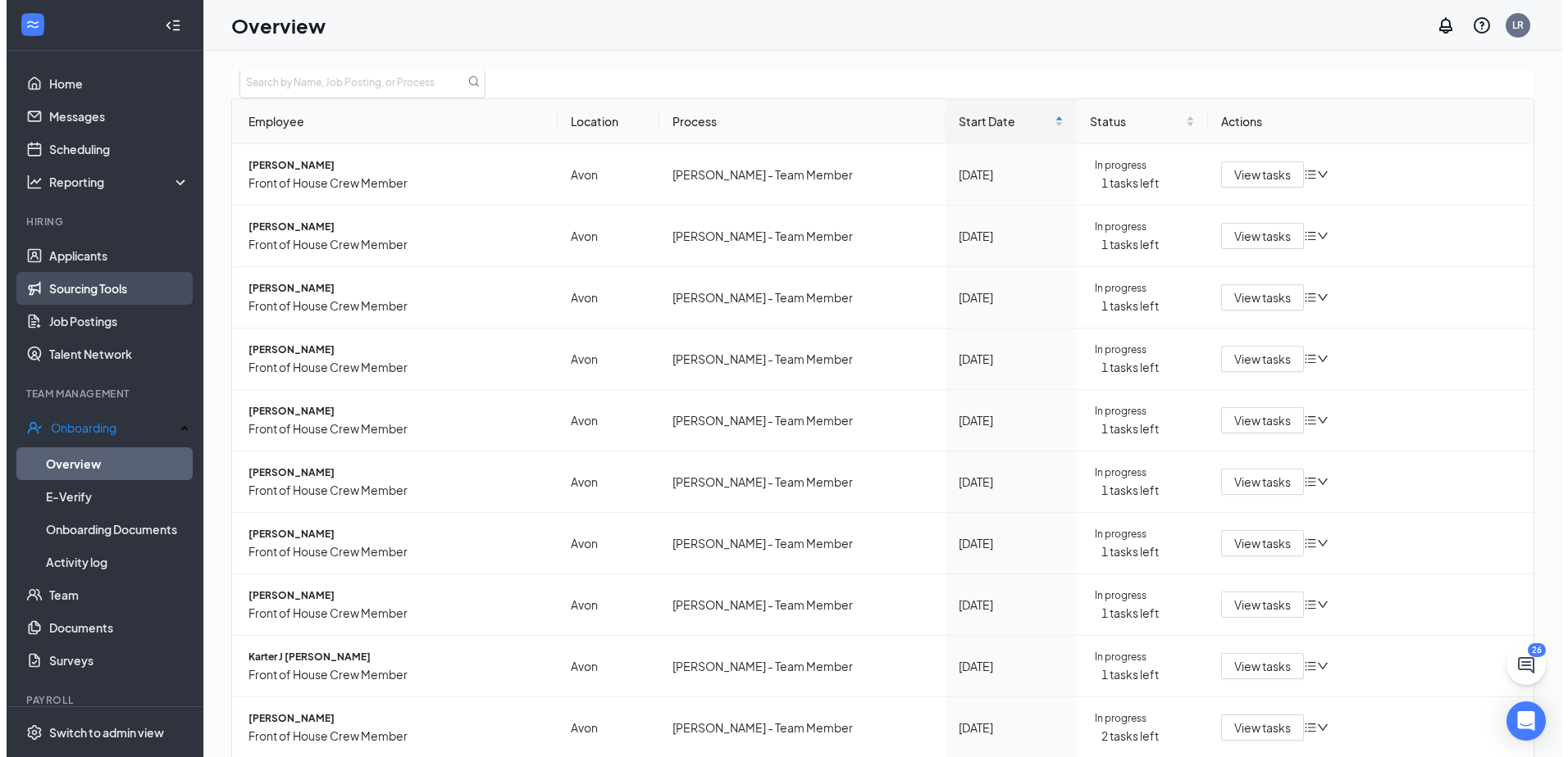
scroll to position [91, 0]
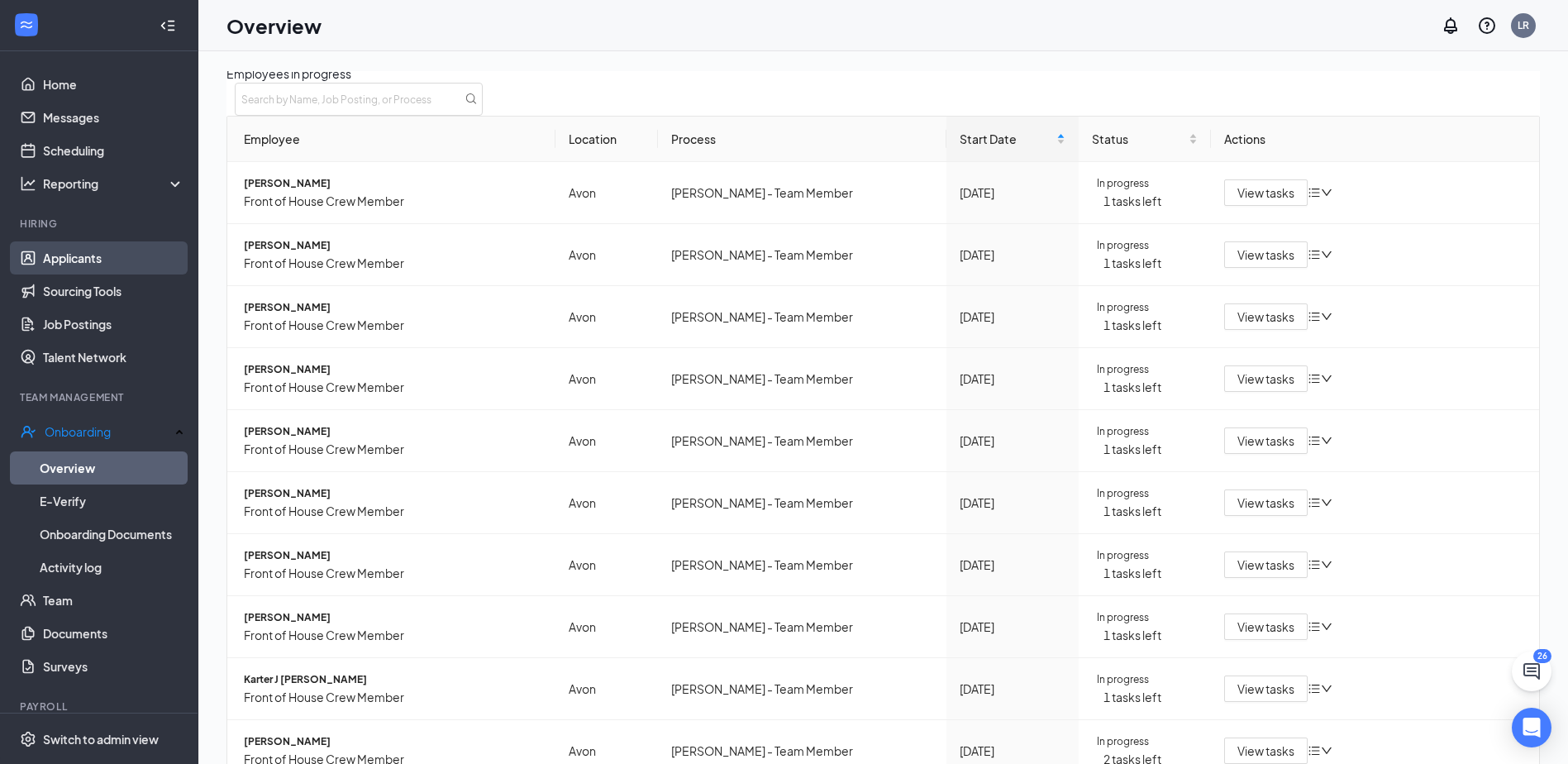
click at [127, 269] on link "Applicants" at bounding box center [114, 258] width 142 height 34
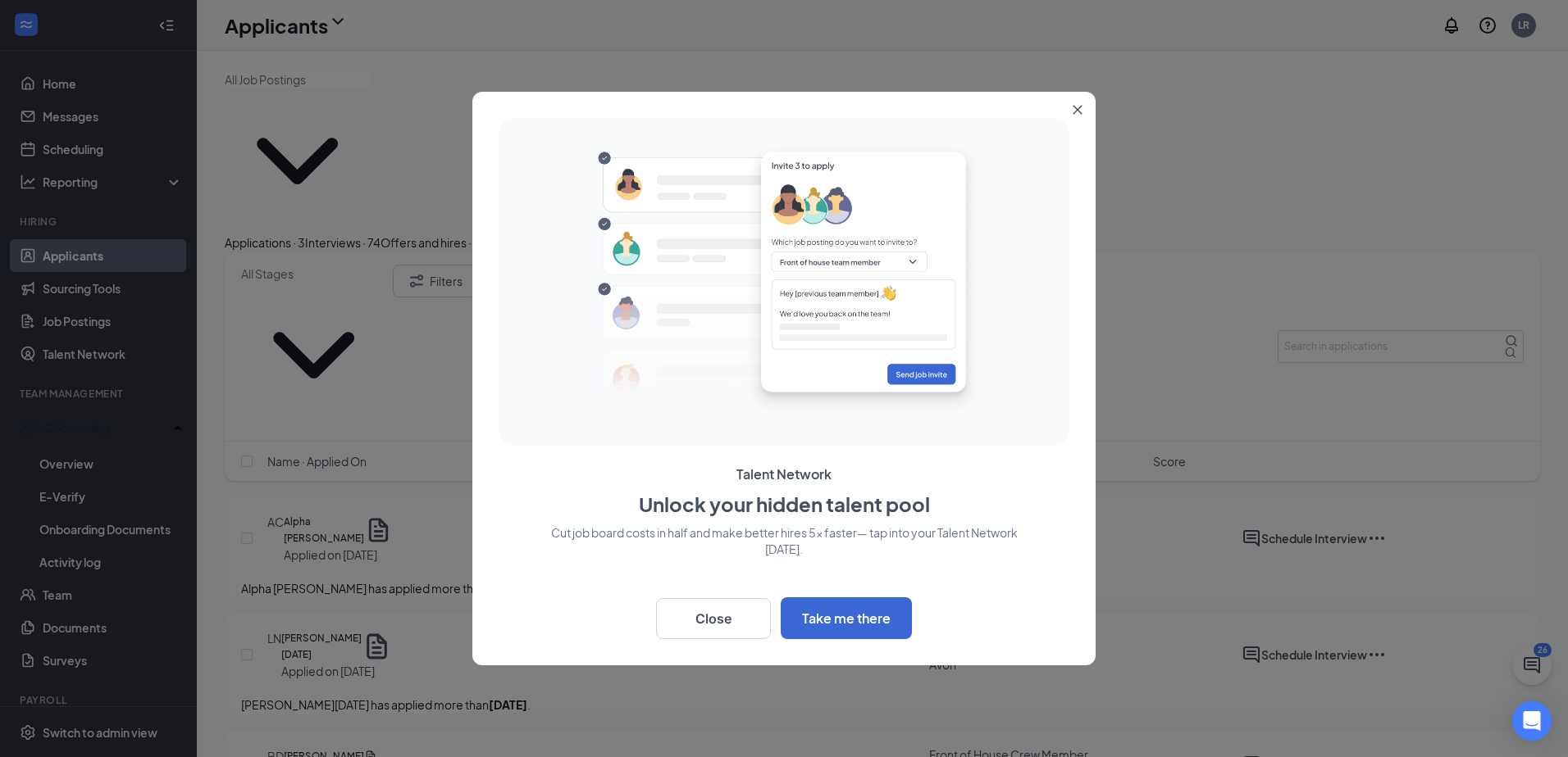
click at [1077, 104] on button "Close" at bounding box center [1080, 106] width 30 height 30
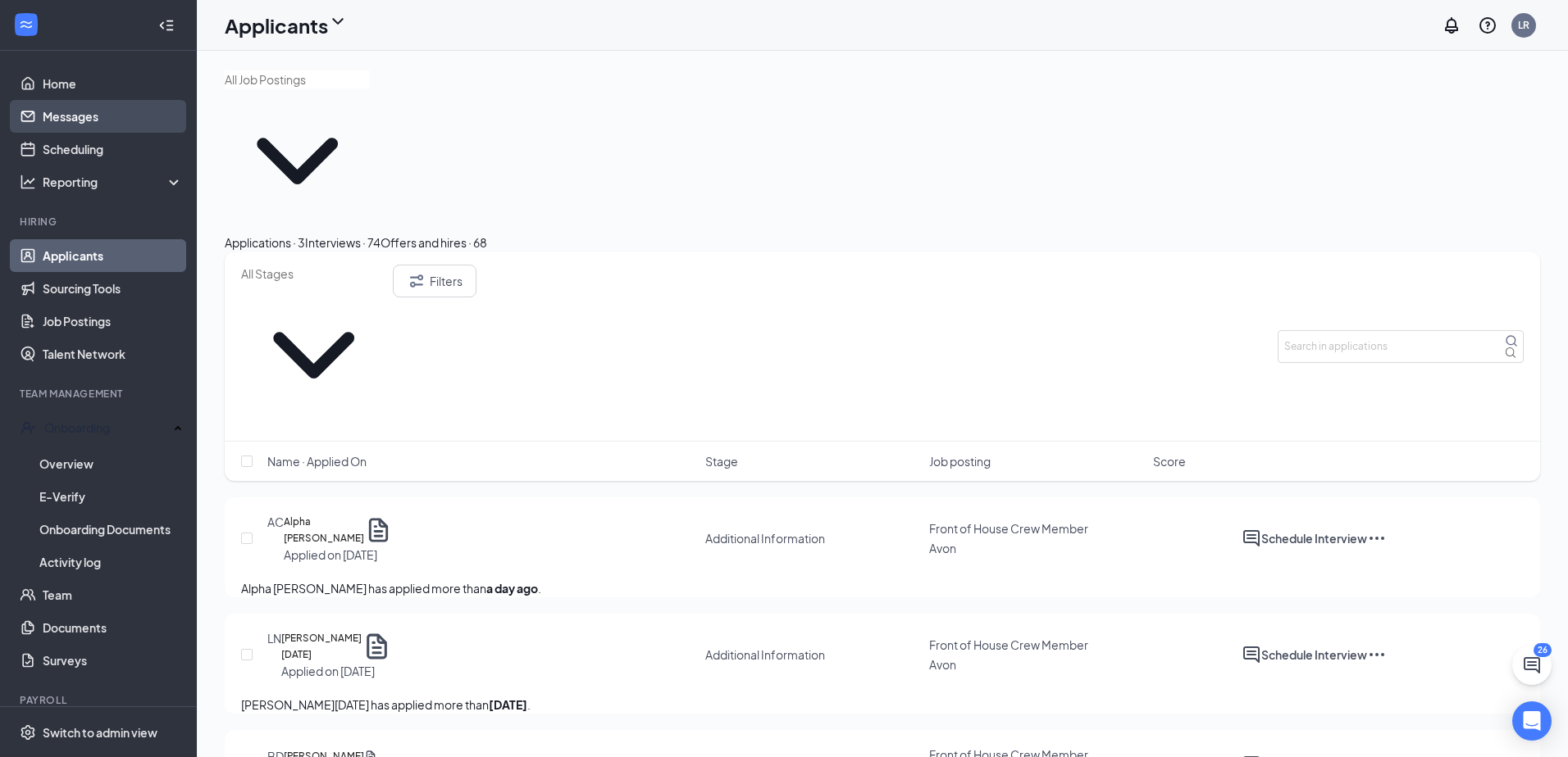
click at [81, 123] on link "Messages" at bounding box center [113, 116] width 140 height 33
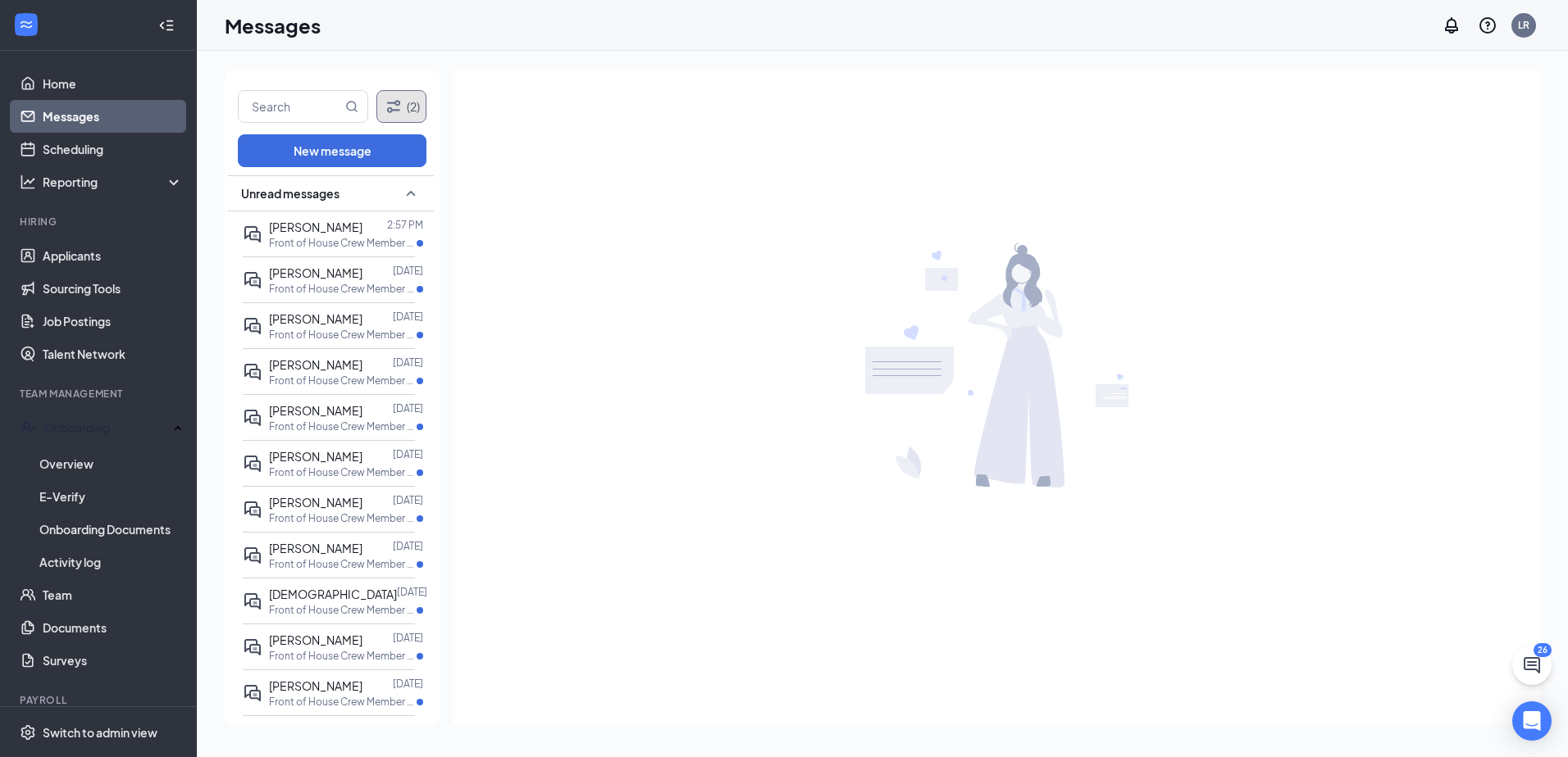
click at [399, 102] on icon "Filter" at bounding box center [393, 106] width 19 height 19
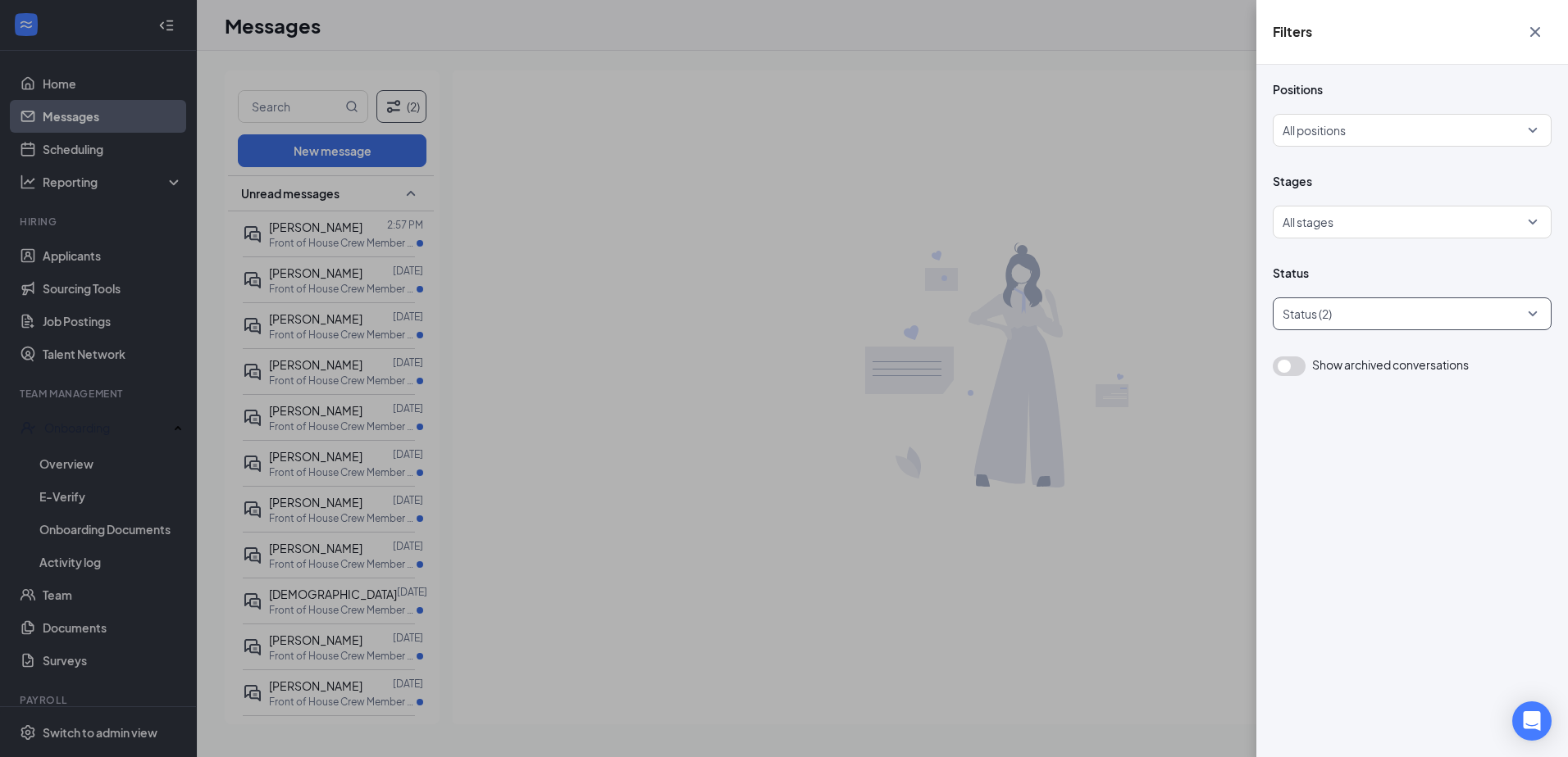
click at [1466, 308] on div at bounding box center [1403, 314] width 254 height 26
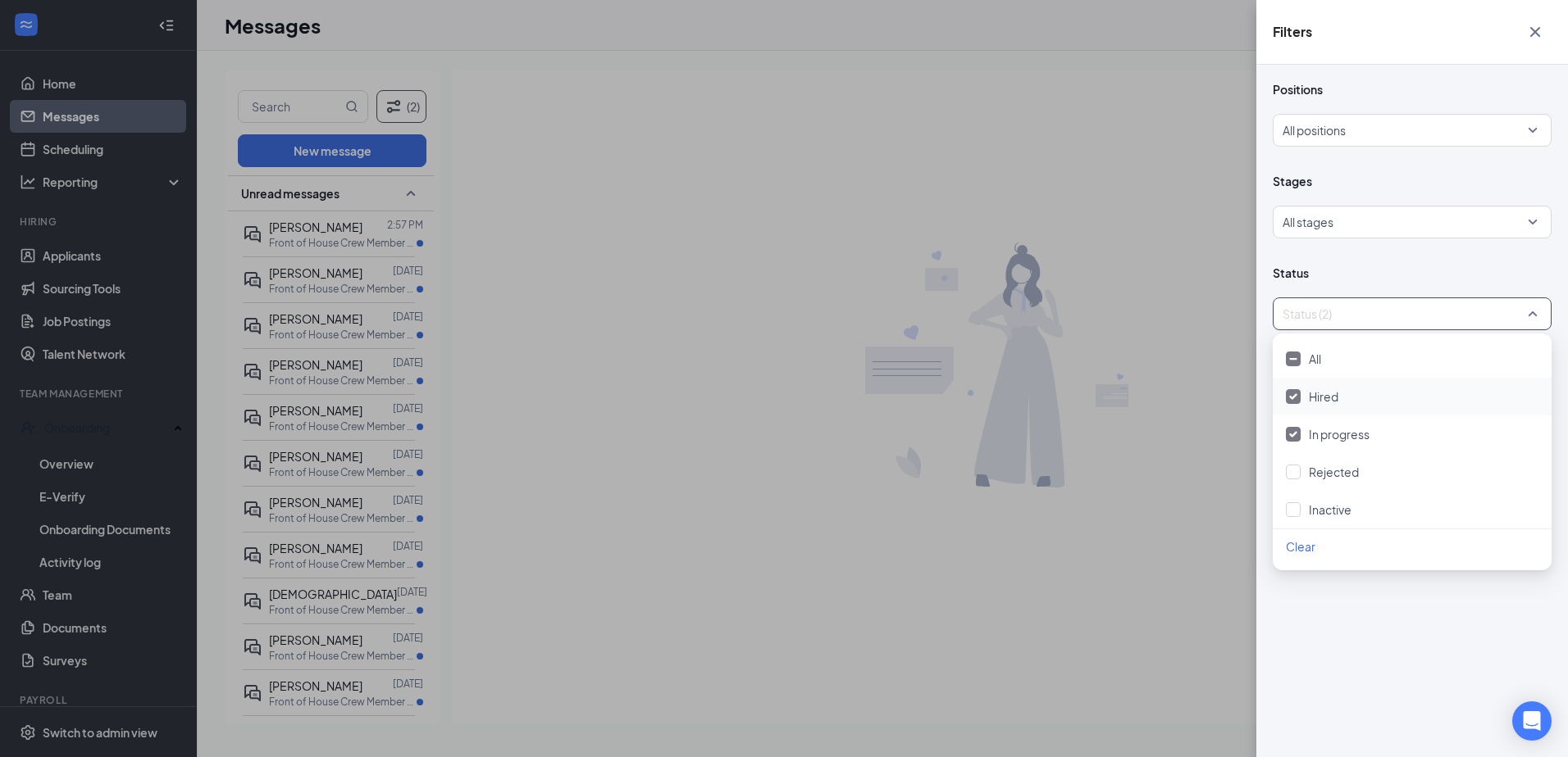
click at [1381, 406] on div "Hired" at bounding box center [1412, 396] width 279 height 38
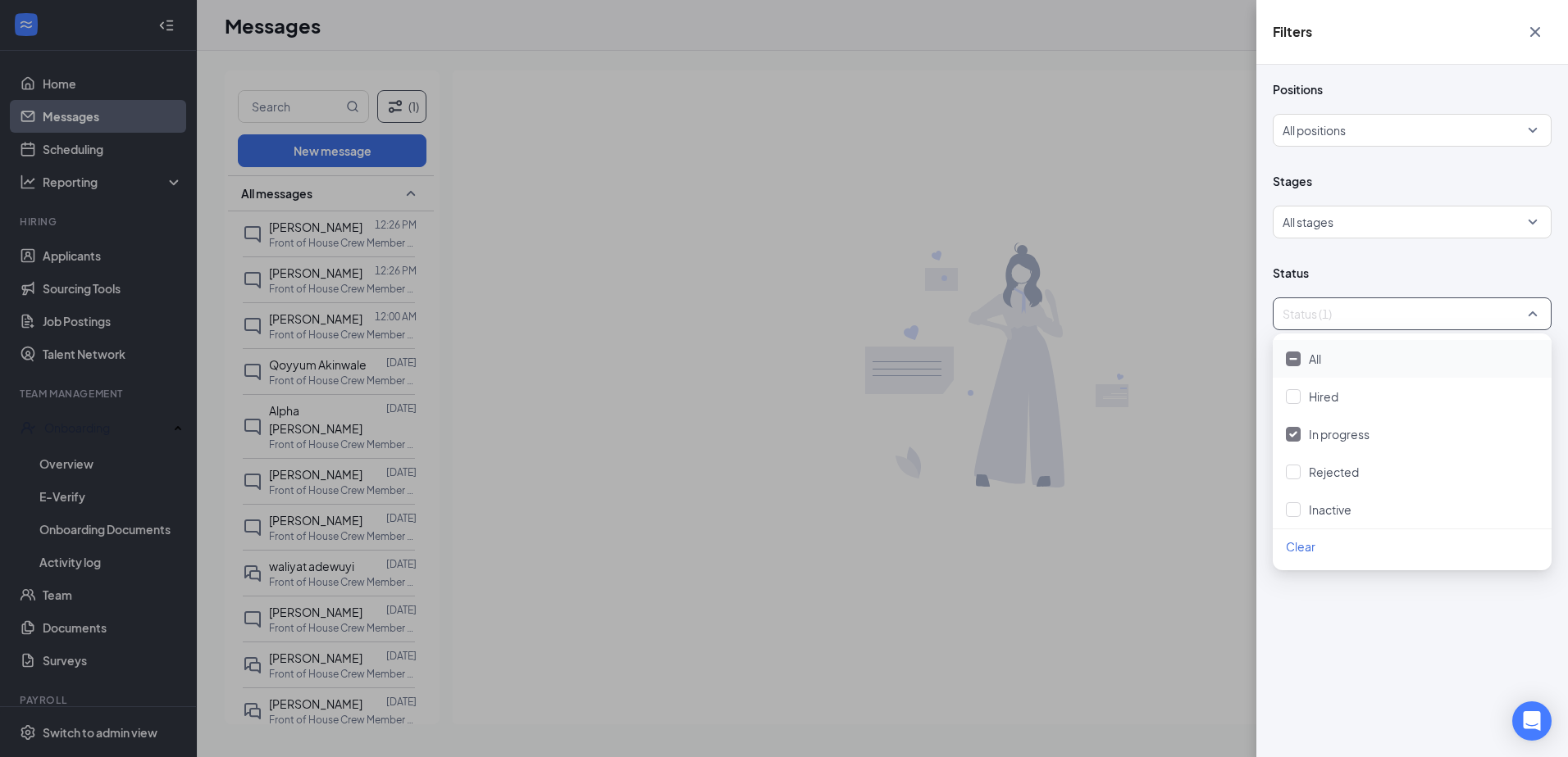
click at [839, 276] on div "Filters Positions All positions Stages All stages Status Status (1) Show archiv…" at bounding box center [784, 378] width 1568 height 757
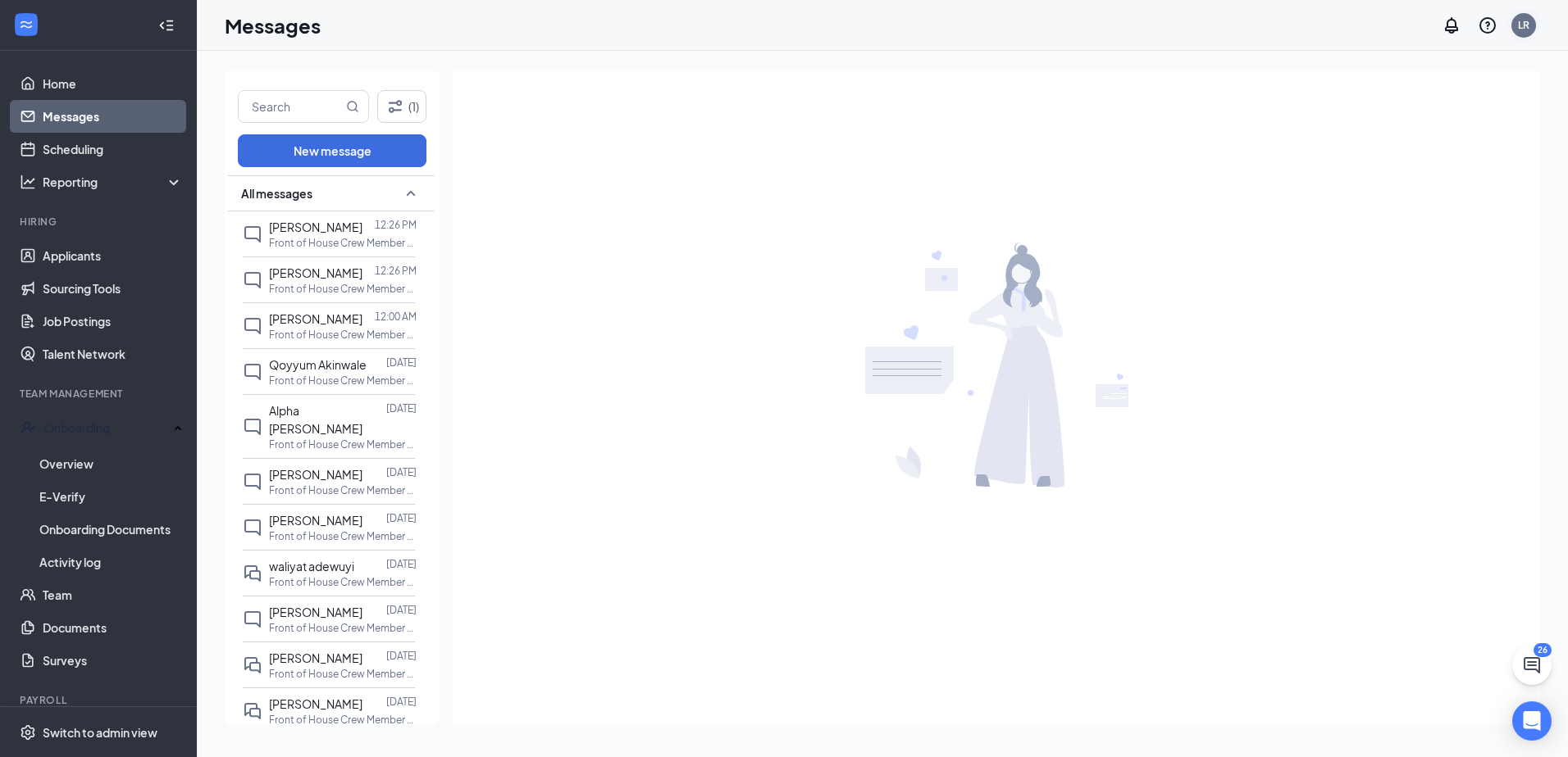
click at [1529, 19] on div "LR" at bounding box center [1523, 25] width 11 height 14
click at [1393, 164] on link "Switch account" at bounding box center [1393, 157] width 82 height 15
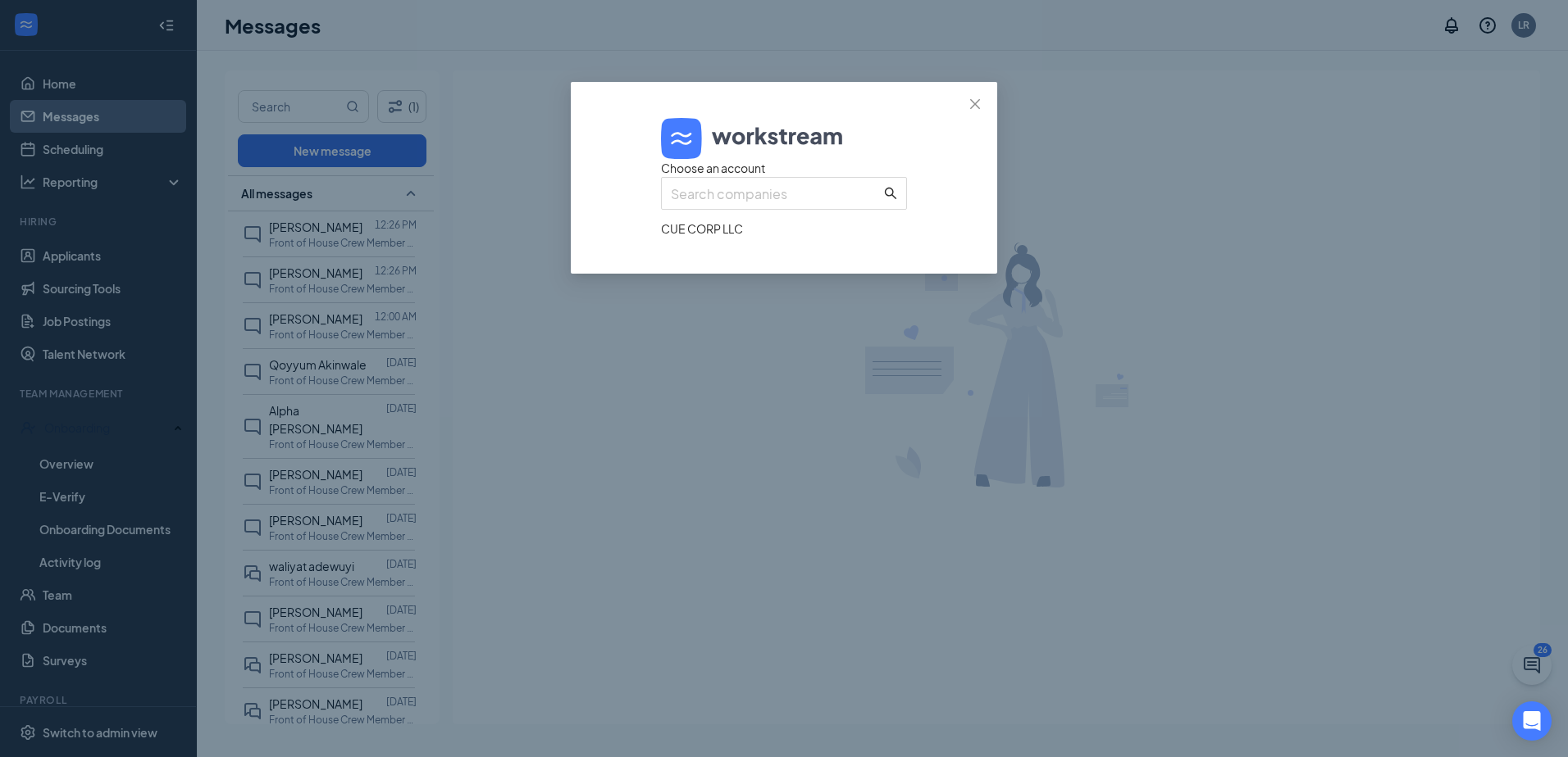
click at [874, 237] on div "CUE CORP LLC" at bounding box center [784, 229] width 246 height 18
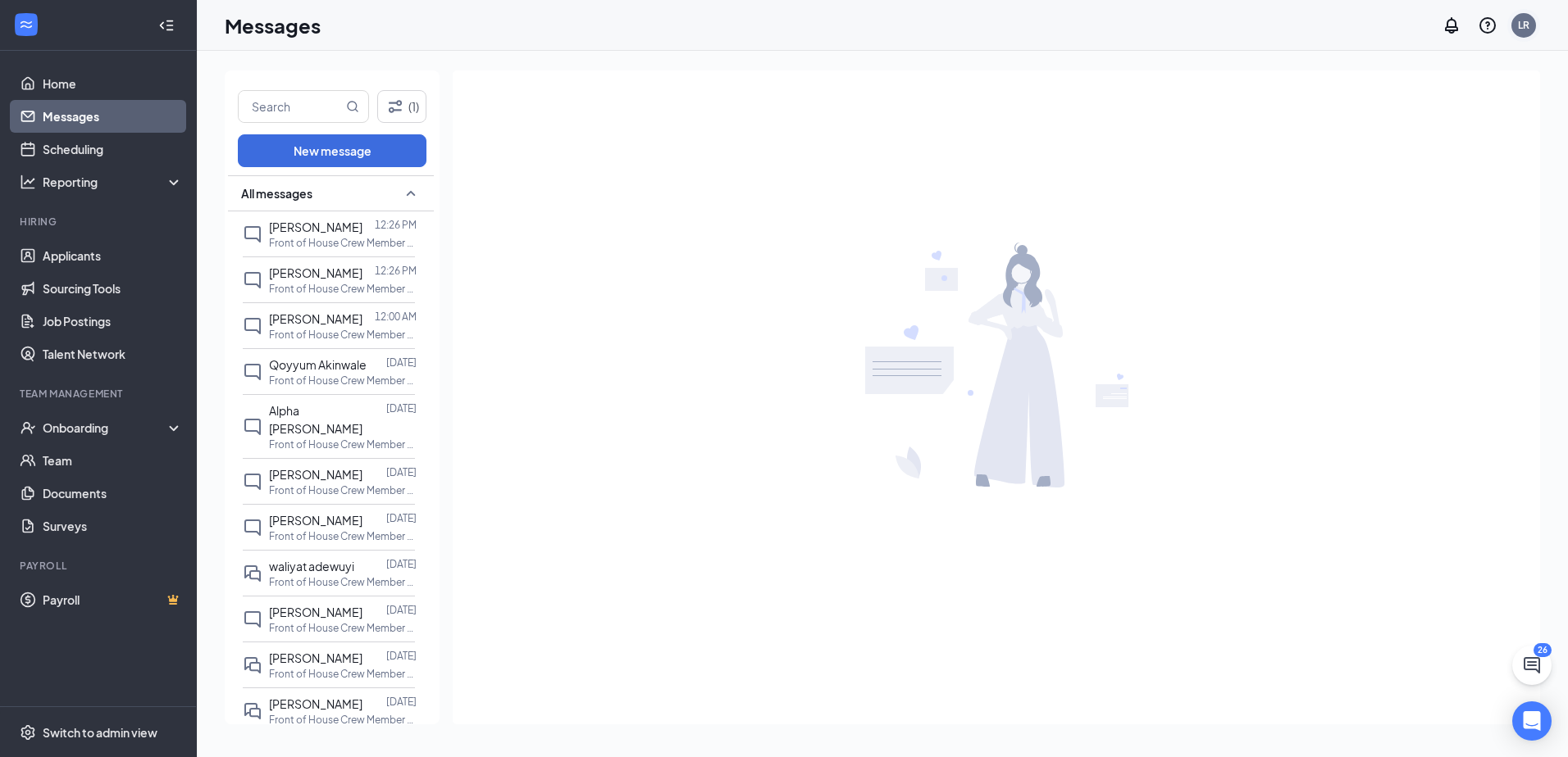
click at [1533, 24] on div "LR" at bounding box center [1523, 25] width 25 height 25
click at [1392, 260] on li "Log out" at bounding box center [1441, 251] width 197 height 33
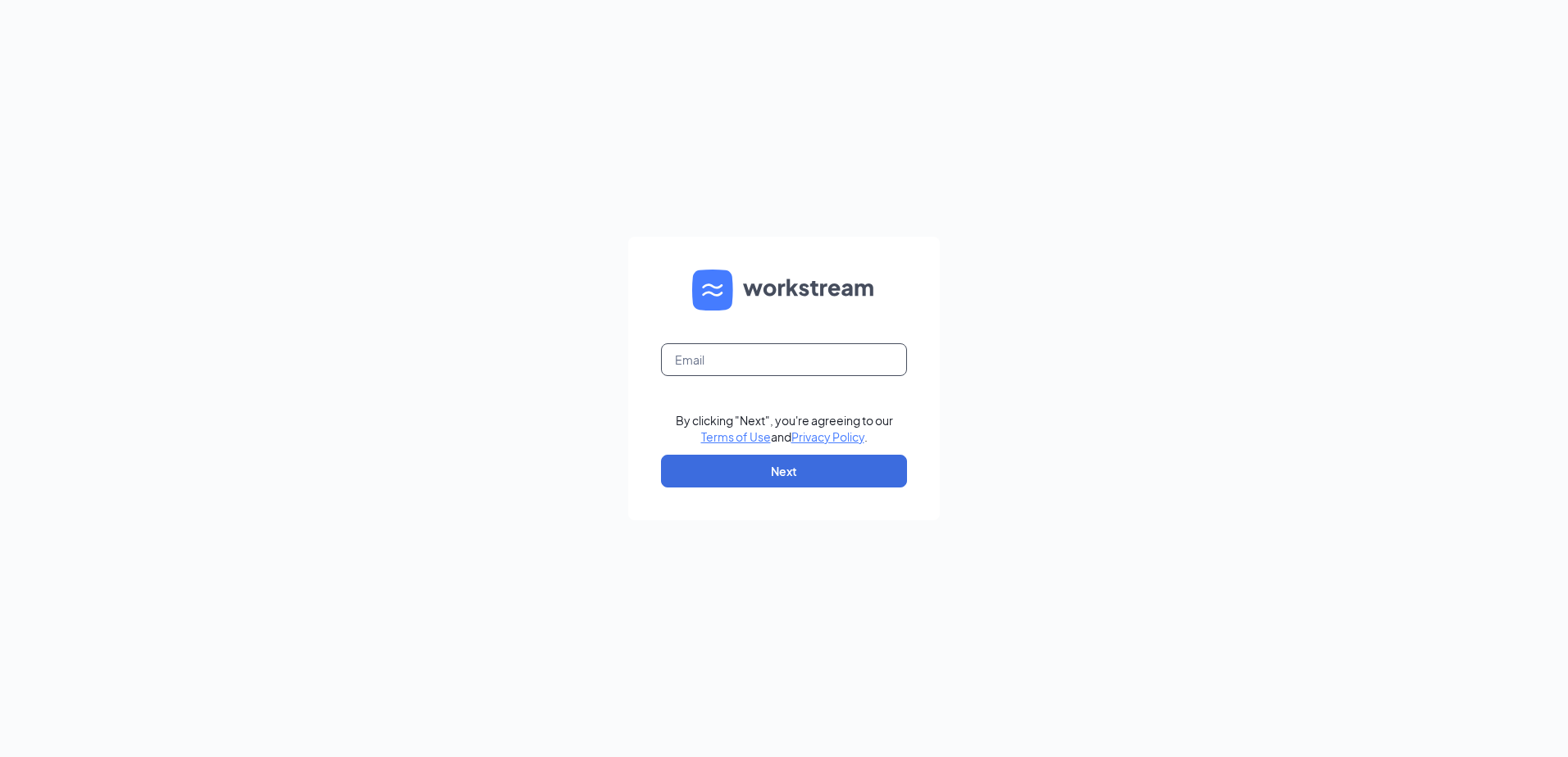
click at [814, 366] on input "text" at bounding box center [784, 360] width 246 height 33
type input "culverslindsey821@gmail.com"
drag, startPoint x: 510, startPoint y: 470, endPoint x: 567, endPoint y: 479, distance: 57.7
click at [522, 467] on div "culverslindsey821@gmail.com By clicking "Next", you're agreeing to our Terms of…" at bounding box center [784, 378] width 1568 height 757
click at [698, 481] on button "Next" at bounding box center [784, 472] width 246 height 33
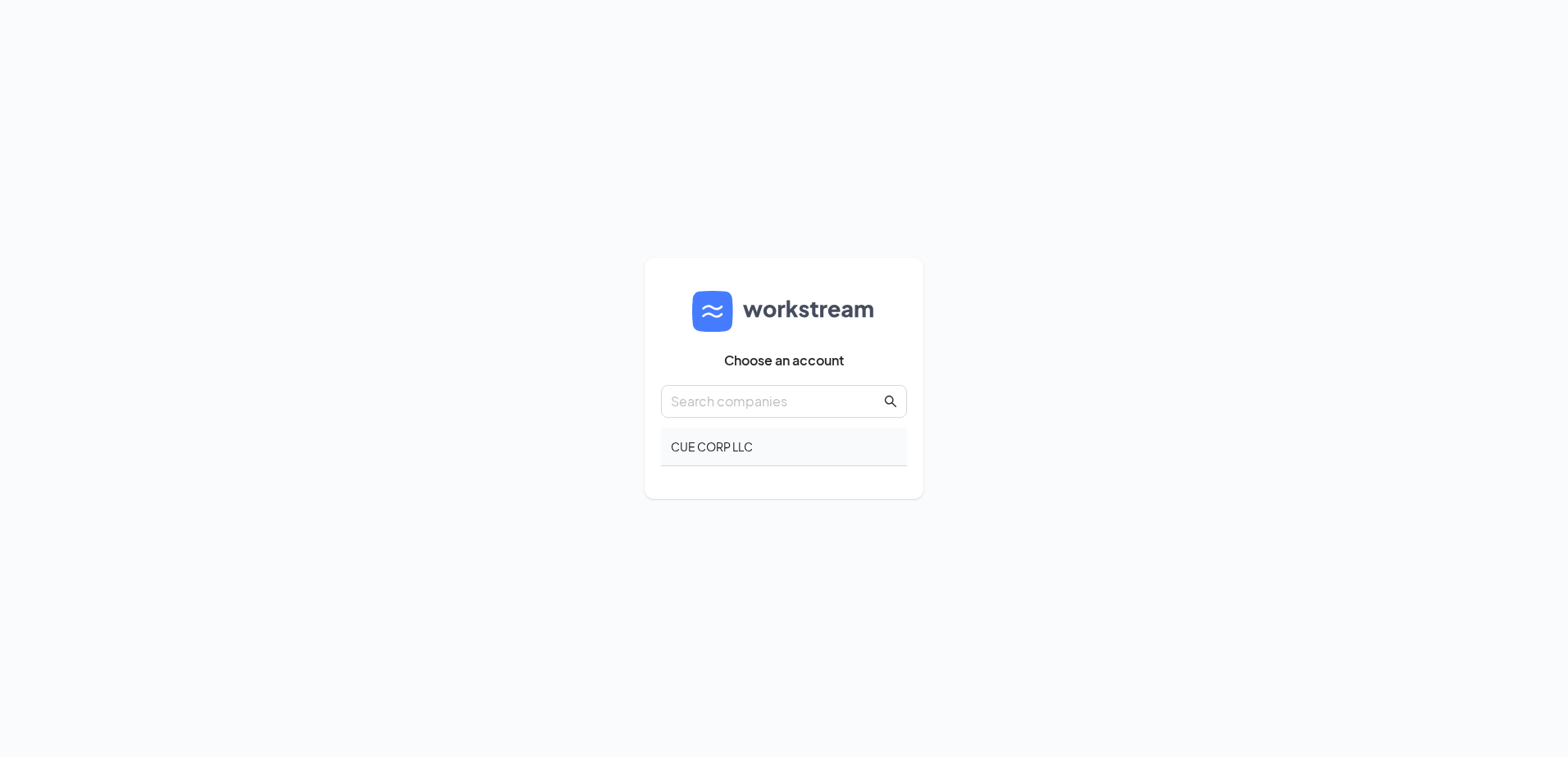
click at [790, 449] on div "CUE CORP LLC" at bounding box center [784, 447] width 246 height 39
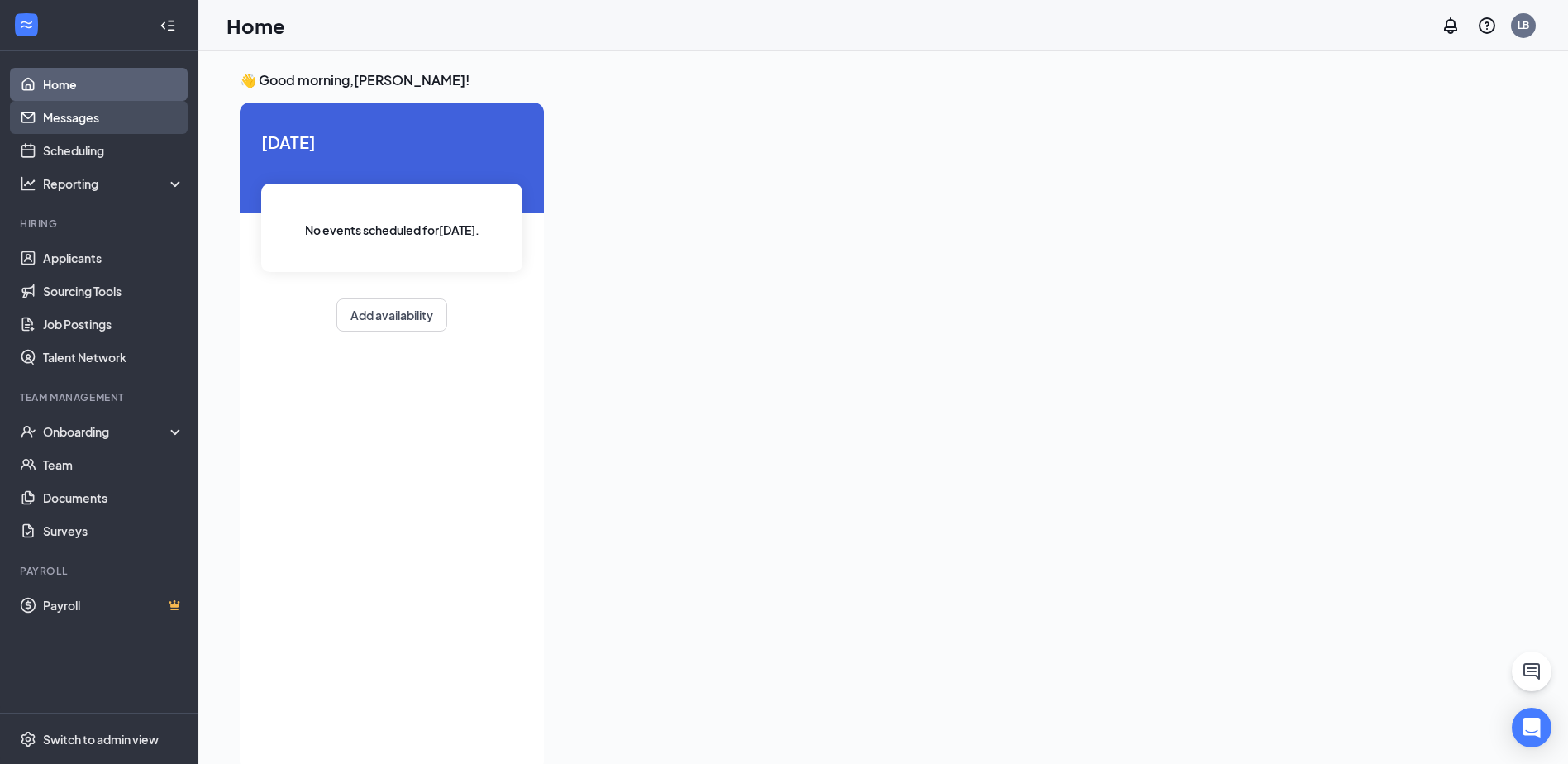
click at [83, 120] on link "Messages" at bounding box center [114, 117] width 142 height 34
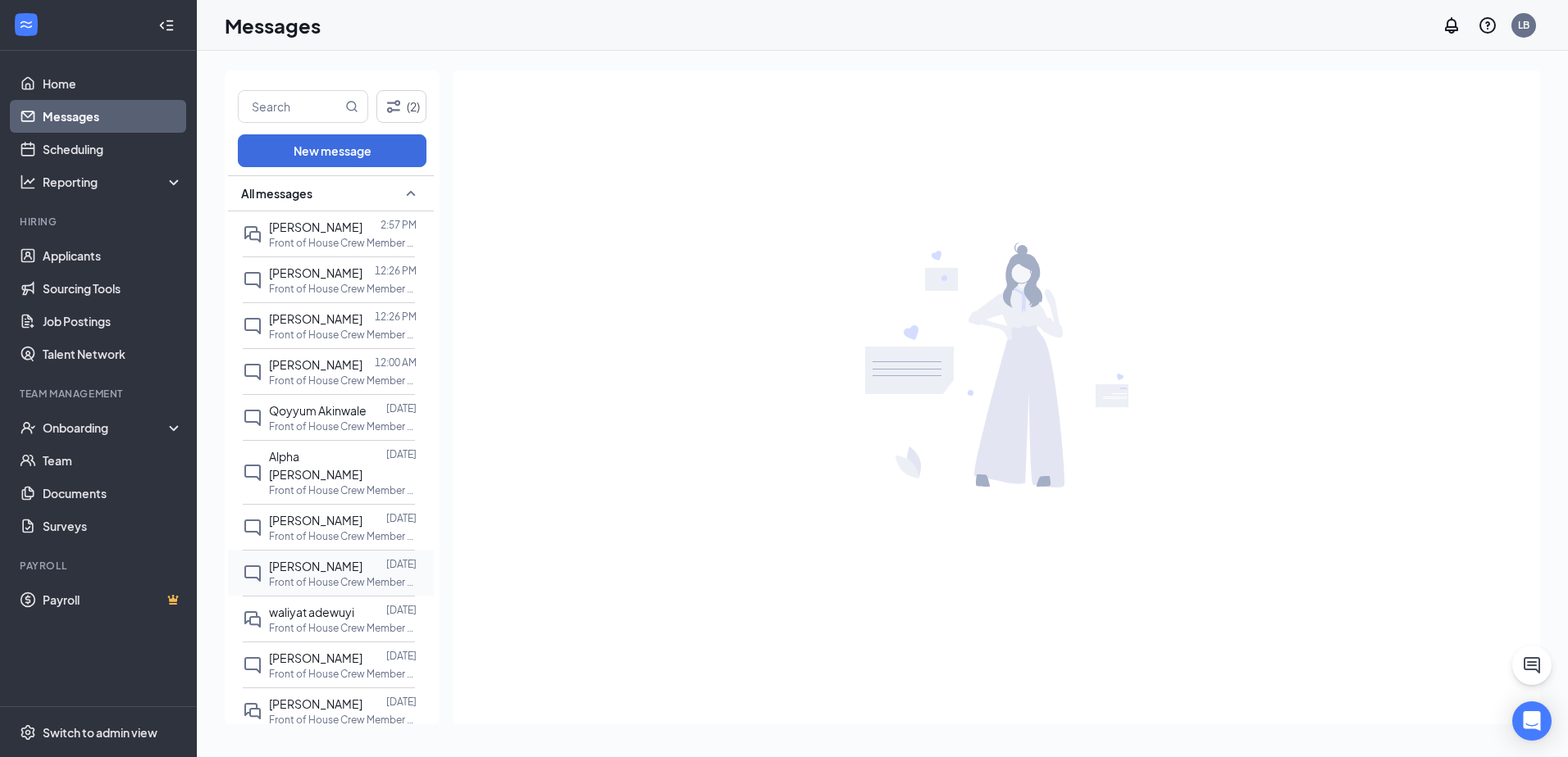
click at [380, 550] on div "[PERSON_NAME] [DATE] Front of House Crew Member at [GEOGRAPHIC_DATA]" at bounding box center [329, 573] width 172 height 46
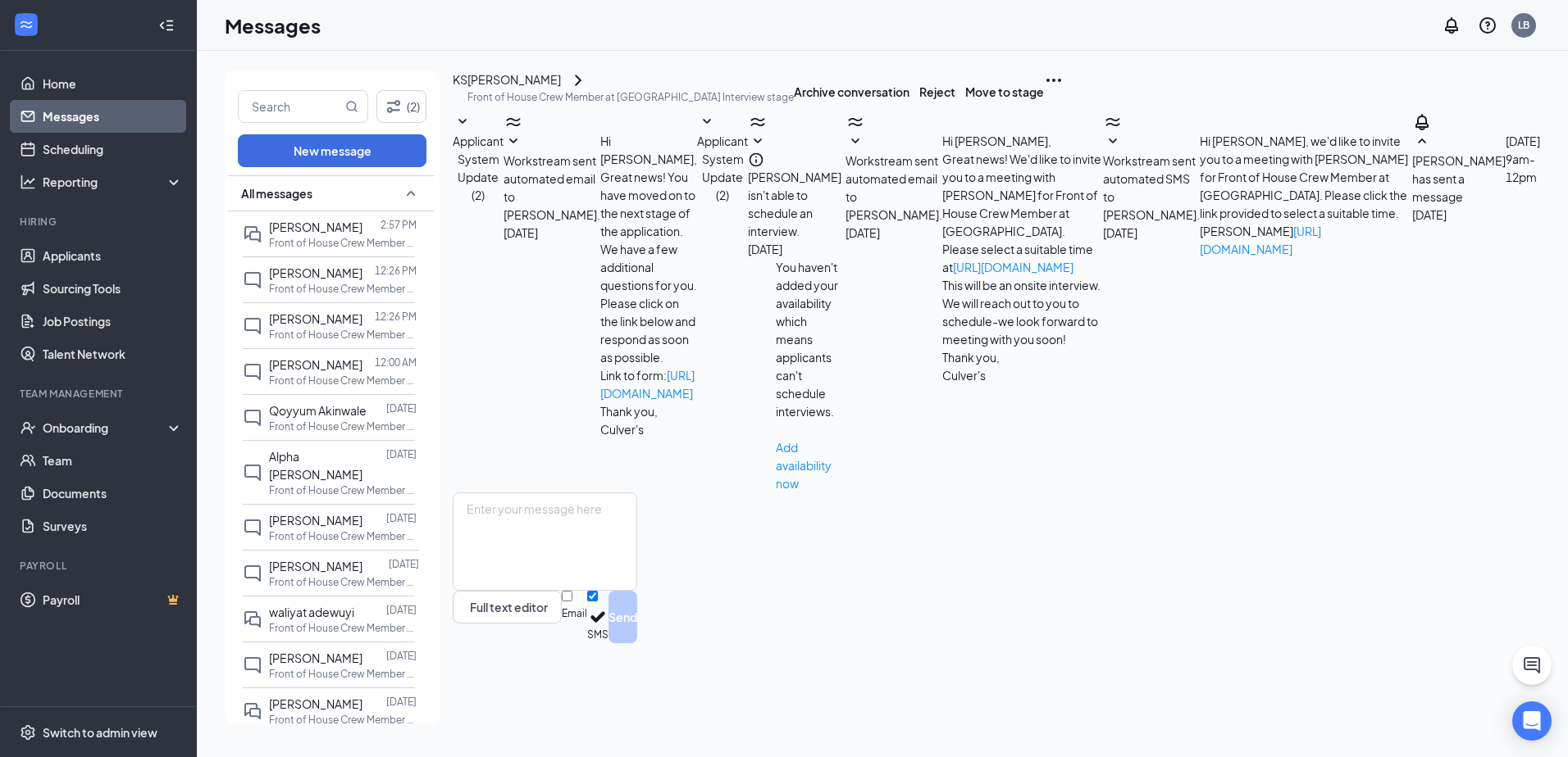
scroll to position [16, 0]
click at [604, 90] on div "[PERSON_NAME]" at bounding box center [630, 79] width 326 height 19
click at [588, 90] on button at bounding box center [577, 79] width 19 height 19
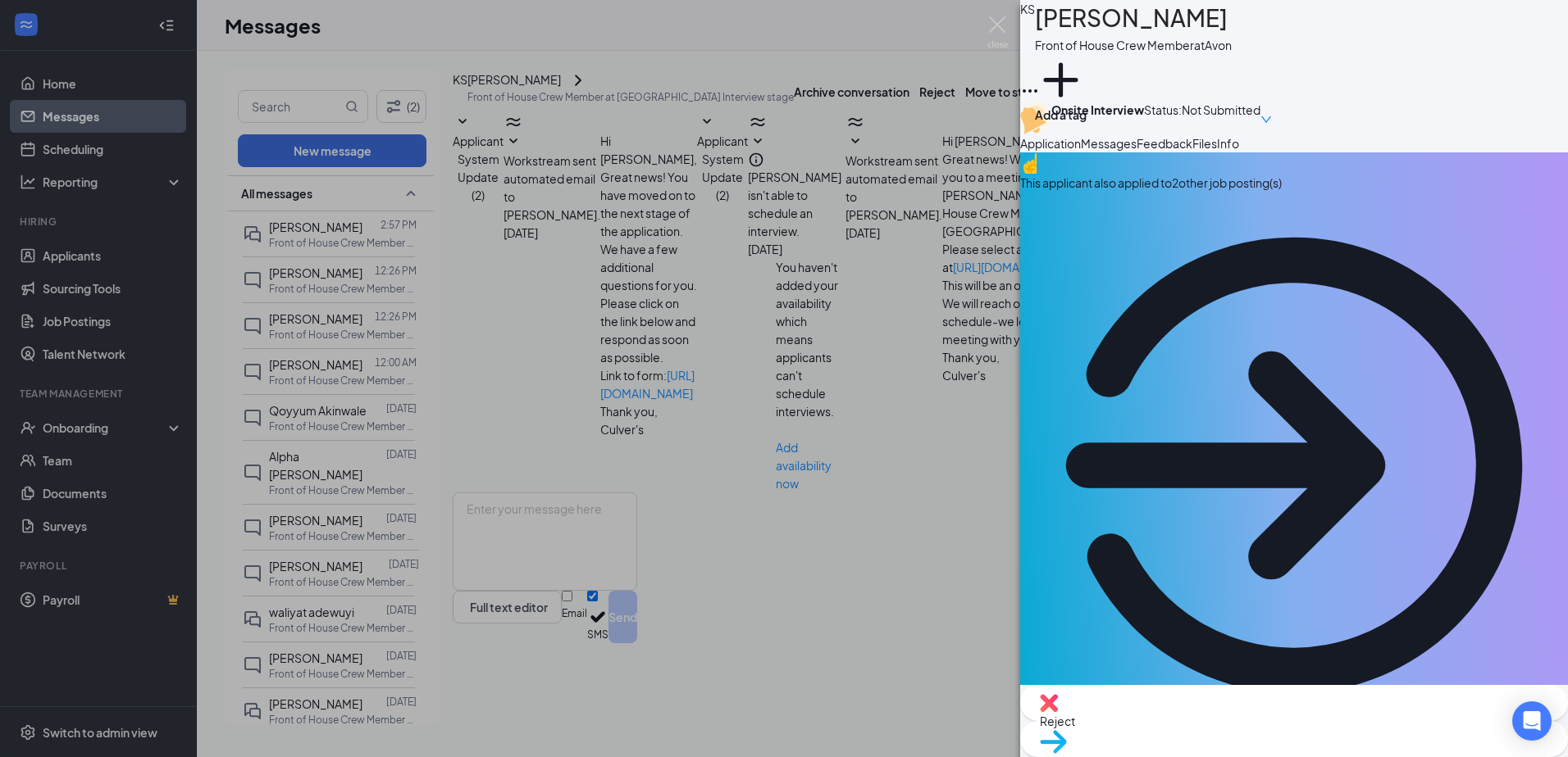
click at [1248, 246] on div "This applicant also applied to 2 other job posting(s)" at bounding box center [1294, 446] width 548 height 587
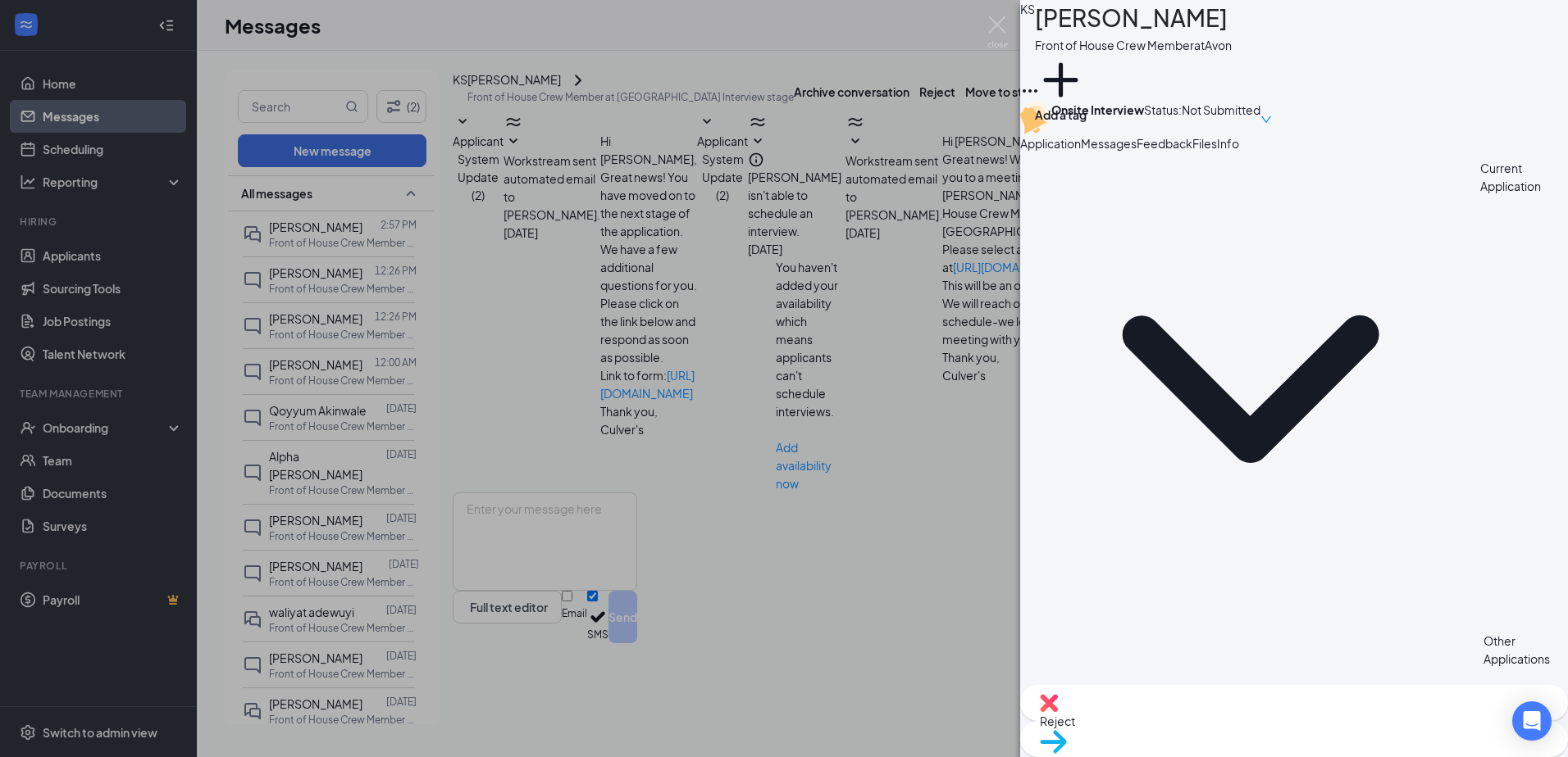
click at [759, 114] on div "KS [PERSON_NAME] Front of House Crew Member at Avon Add a tag Onsite Interview …" at bounding box center [784, 378] width 1568 height 757
